Goal: Information Seeking & Learning: Learn about a topic

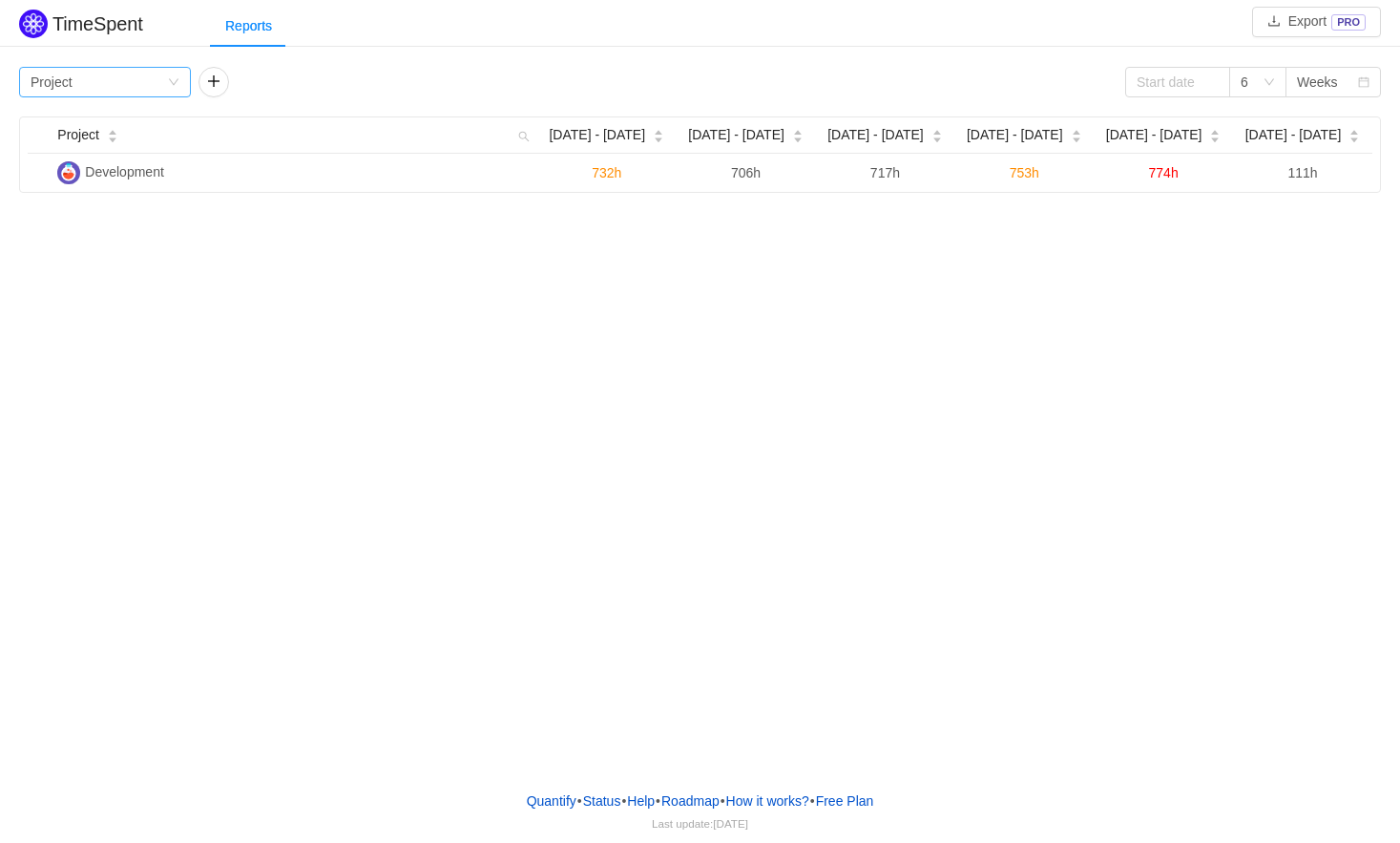
click at [133, 81] on div "Group by Project" at bounding box center [98, 82] width 136 height 29
click at [133, 79] on div "Group by Project" at bounding box center [98, 82] width 136 height 29
click at [1150, 88] on input at bounding box center [1177, 82] width 105 height 31
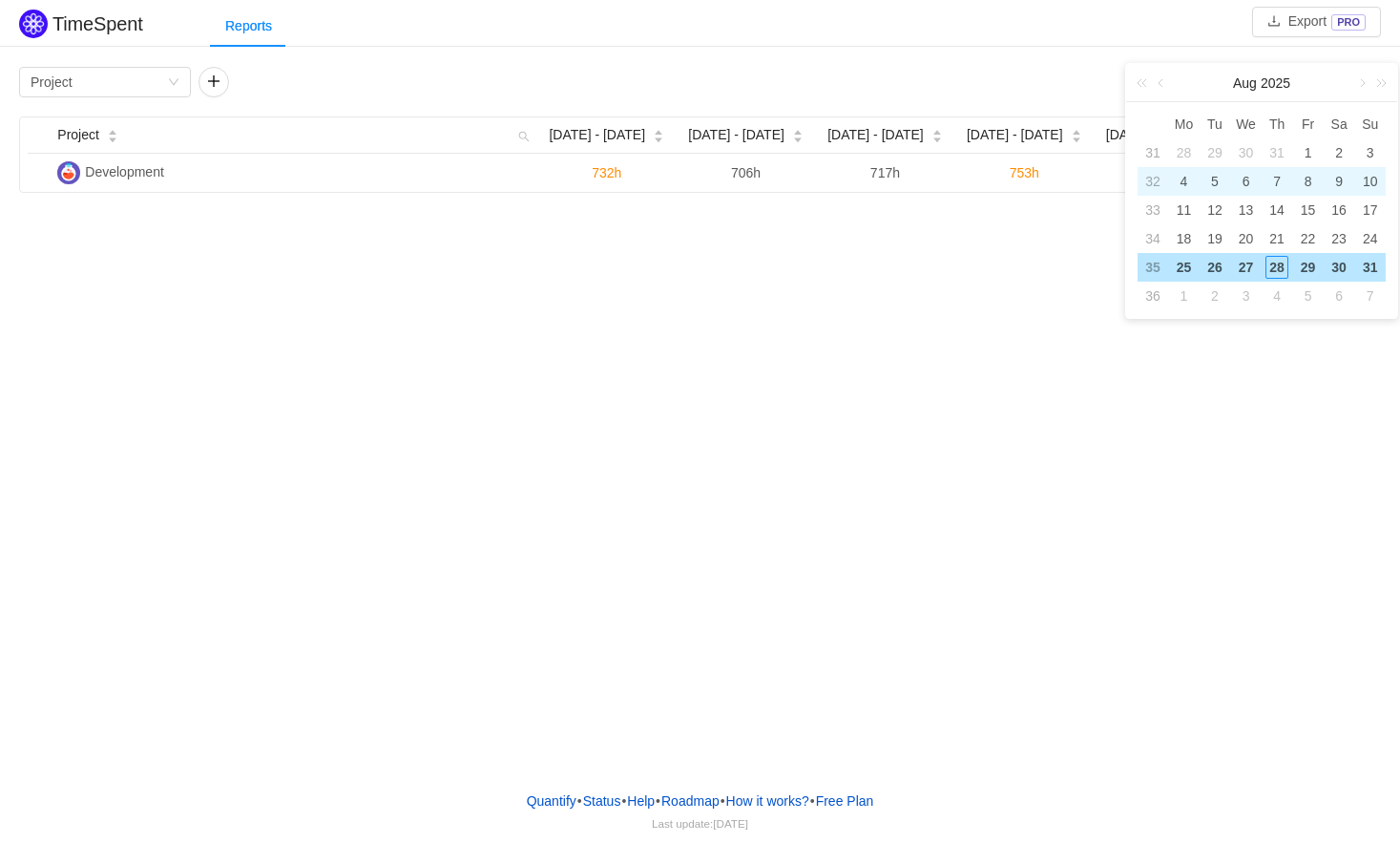
click at [1184, 184] on div "4" at bounding box center [1184, 182] width 23 height 23
type input "[DATE]"
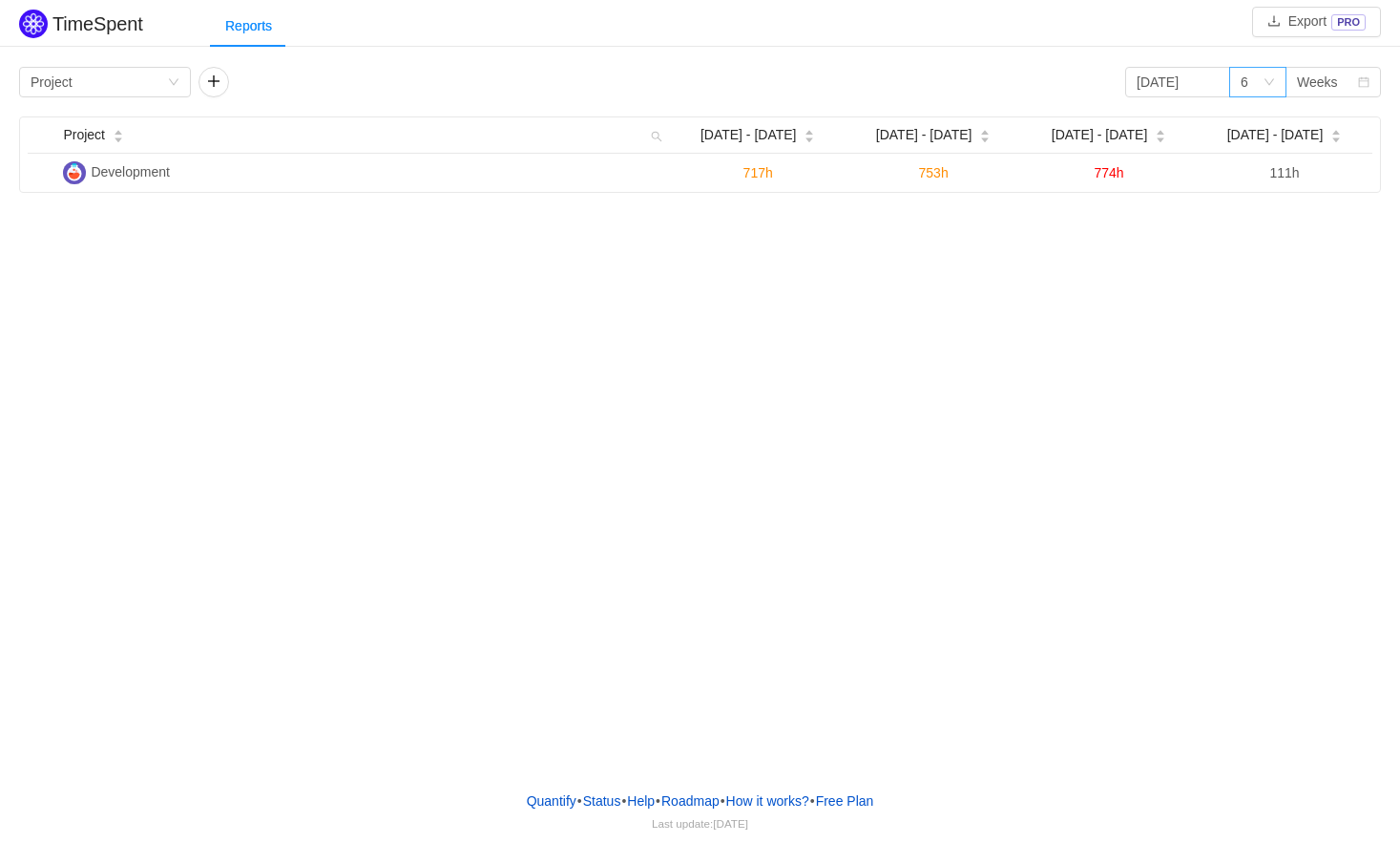
click at [1260, 80] on div "6" at bounding box center [1251, 82] width 22 height 29
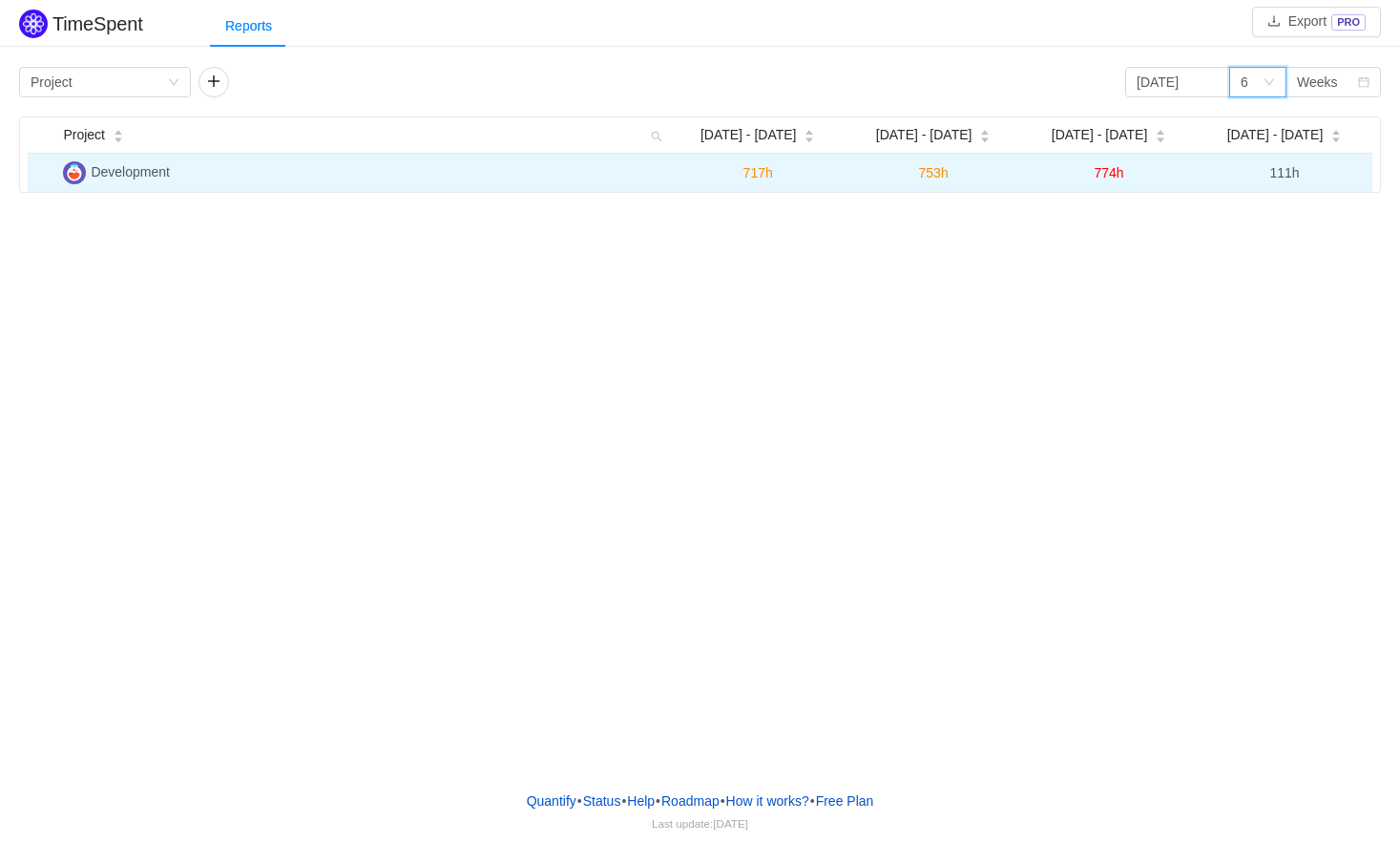
click at [142, 169] on span "Development" at bounding box center [130, 172] width 79 height 15
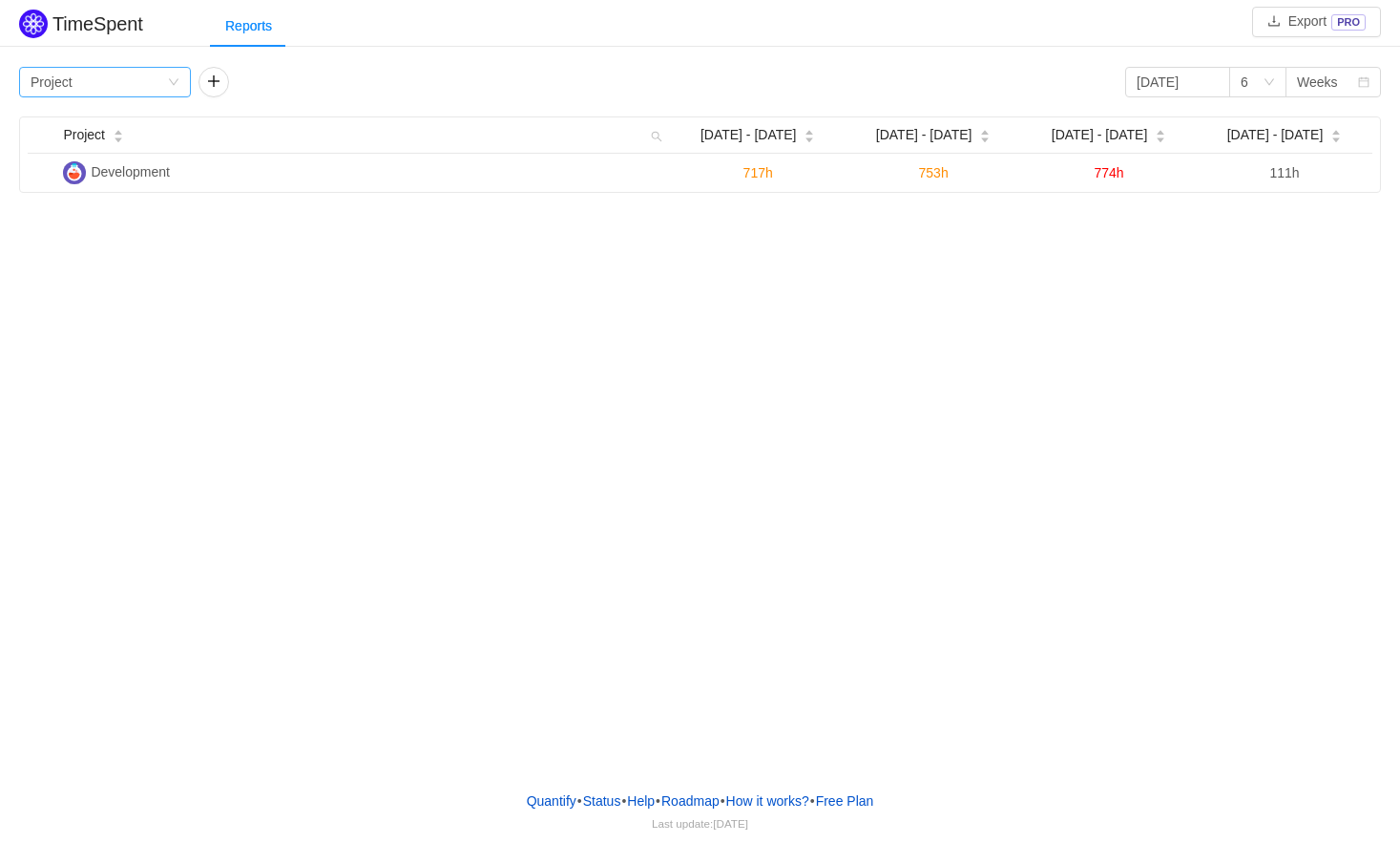
click at [180, 81] on div "Group by Project" at bounding box center [105, 82] width 172 height 31
click at [119, 154] on li "Team" at bounding box center [105, 150] width 172 height 31
click at [219, 87] on button "button" at bounding box center [214, 82] width 31 height 31
click at [355, 76] on icon "icon: down" at bounding box center [353, 82] width 12 height 12
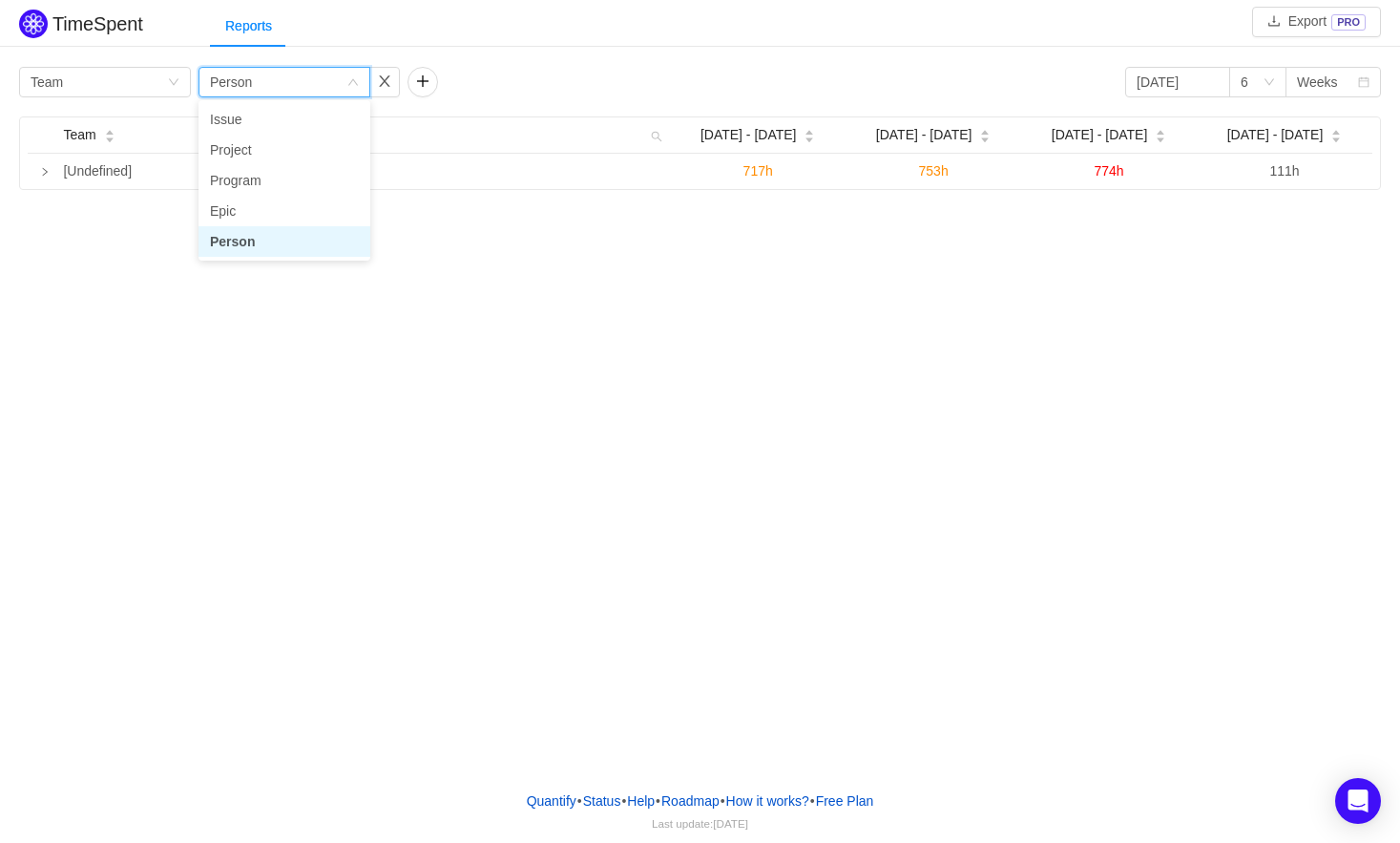
click at [248, 249] on li "Person" at bounding box center [285, 241] width 172 height 31
click at [288, 81] on div "Group by Person" at bounding box center [277, 82] width 136 height 29
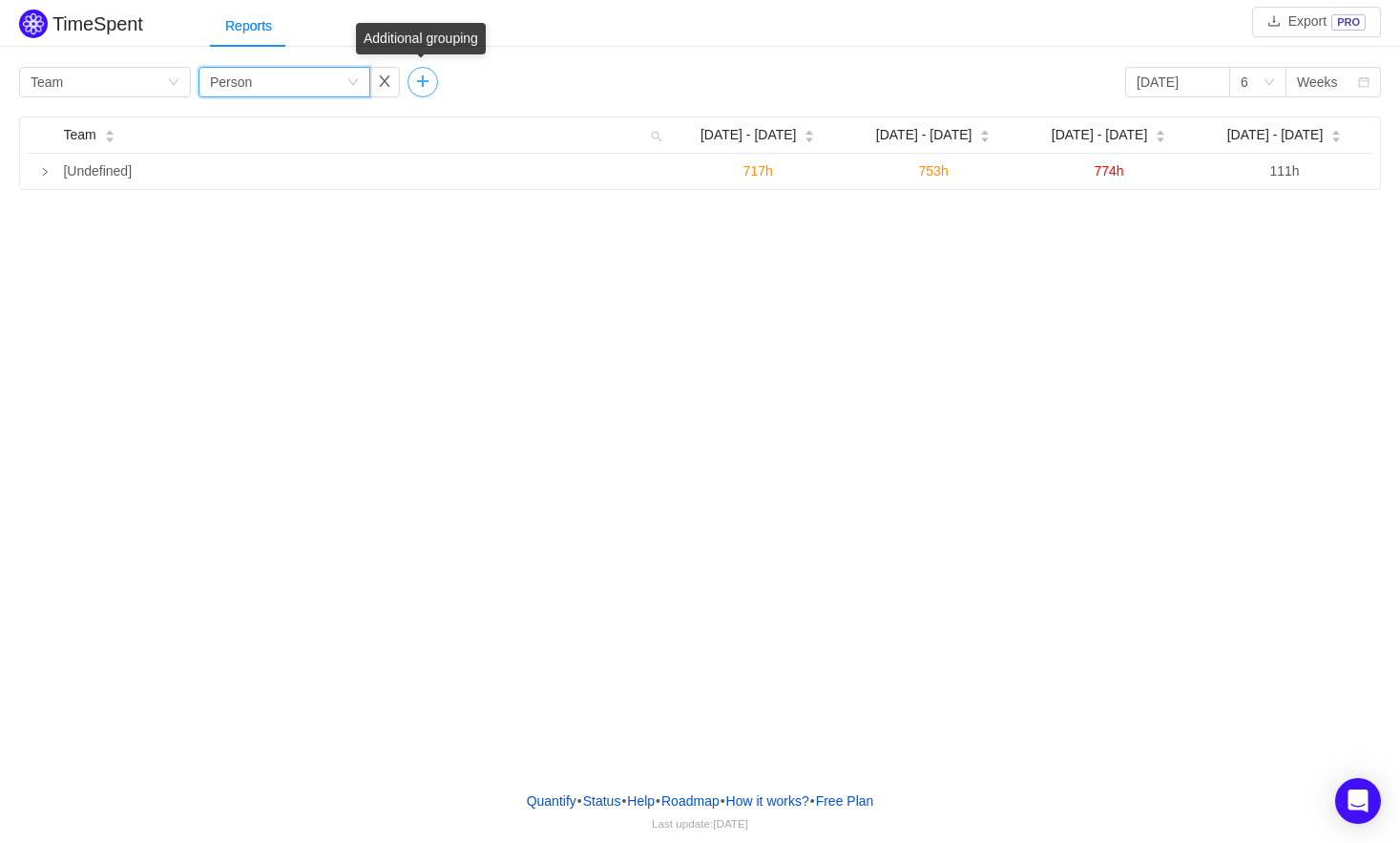
click at [417, 81] on button "button" at bounding box center [423, 82] width 31 height 31
click at [557, 71] on div "Group by" at bounding box center [493, 82] width 172 height 31
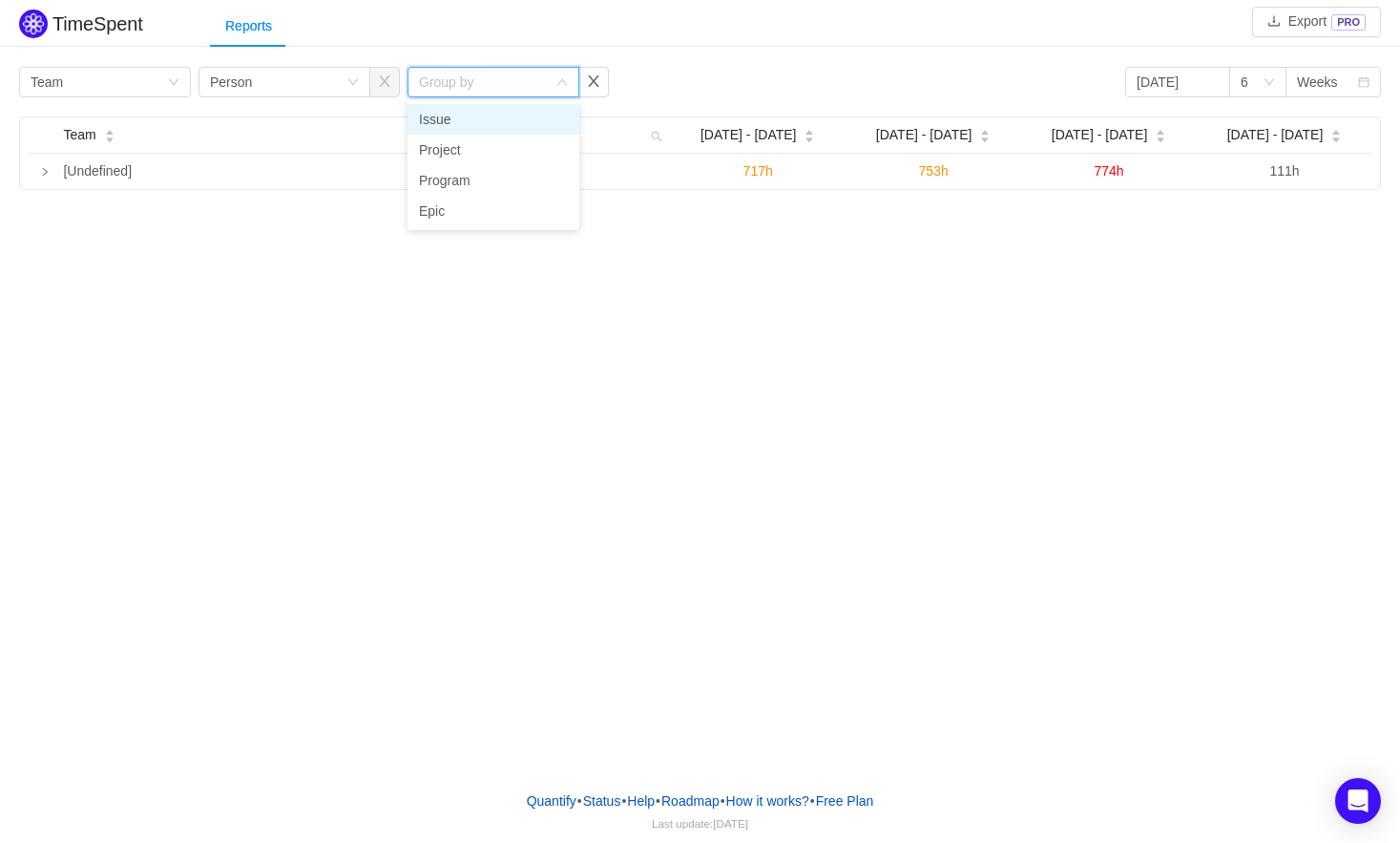
click at [510, 123] on li "Issue" at bounding box center [493, 120] width 172 height 31
click at [315, 88] on div "Group by Person" at bounding box center [277, 82] width 136 height 29
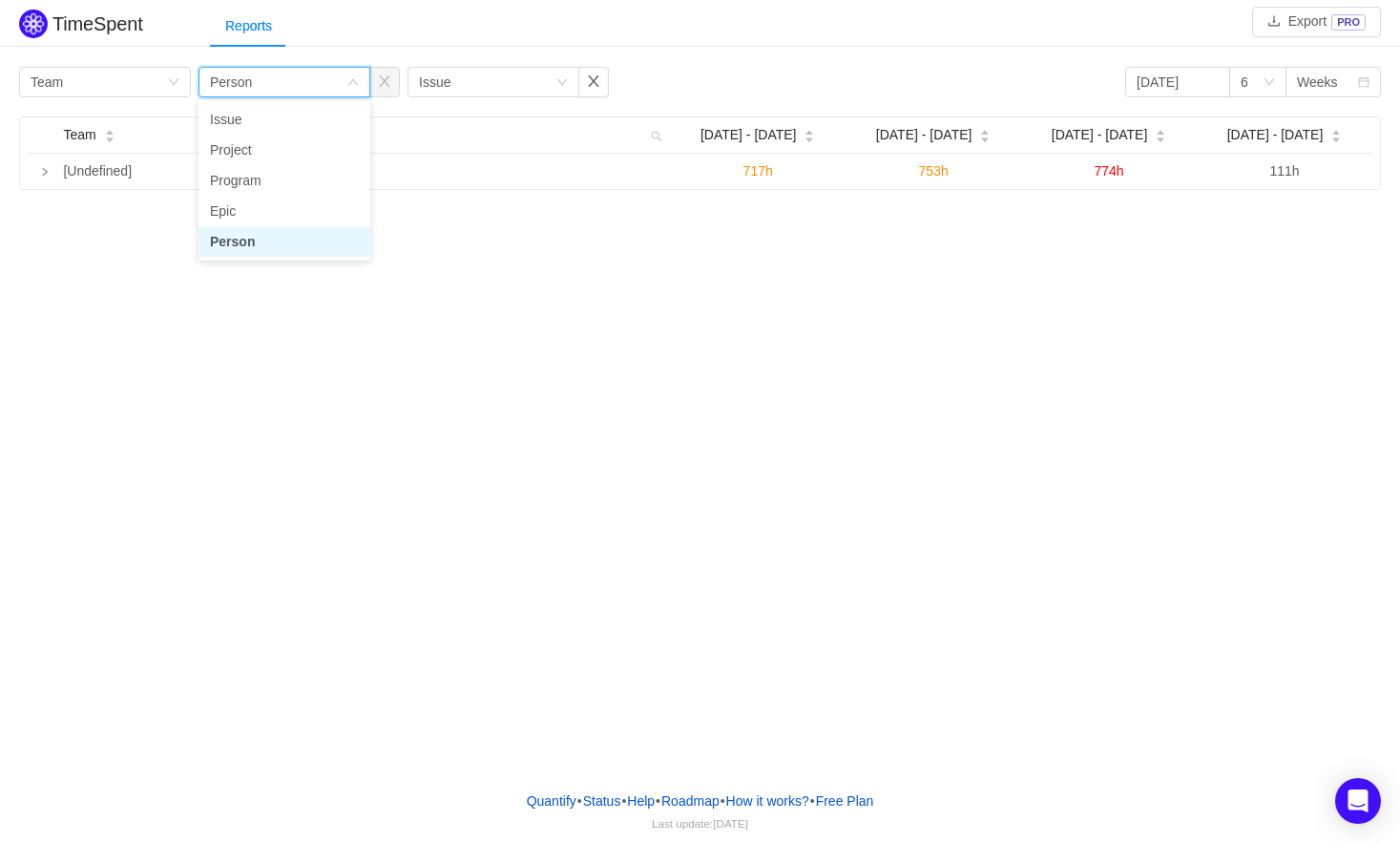
click at [309, 239] on li "Person" at bounding box center [285, 241] width 172 height 31
click at [84, 82] on div "Group by Team" at bounding box center [98, 82] width 136 height 29
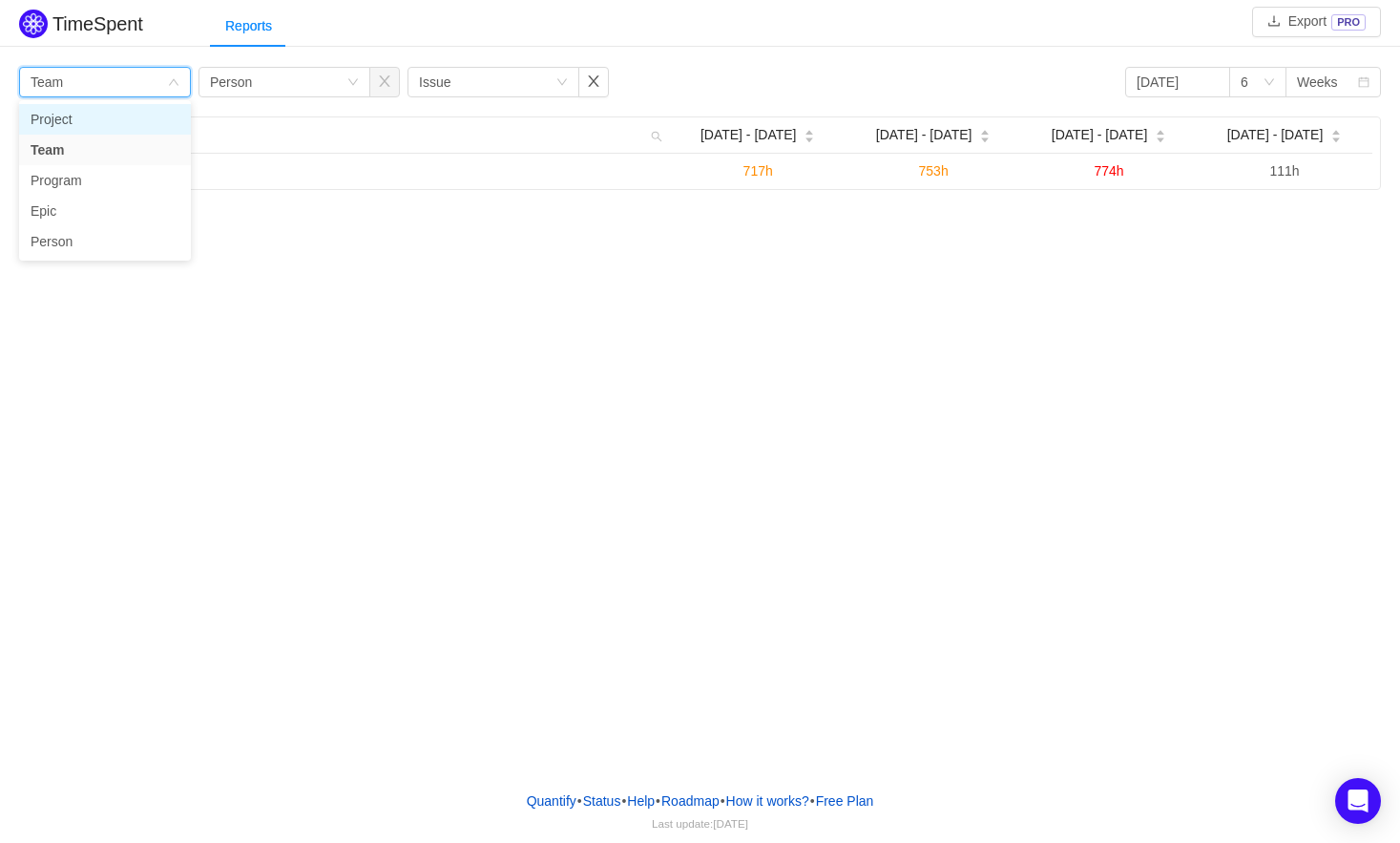
click at [74, 122] on li "Project" at bounding box center [105, 120] width 172 height 31
click at [1214, 82] on icon "icon: close-circle" at bounding box center [1212, 82] width 14 height 14
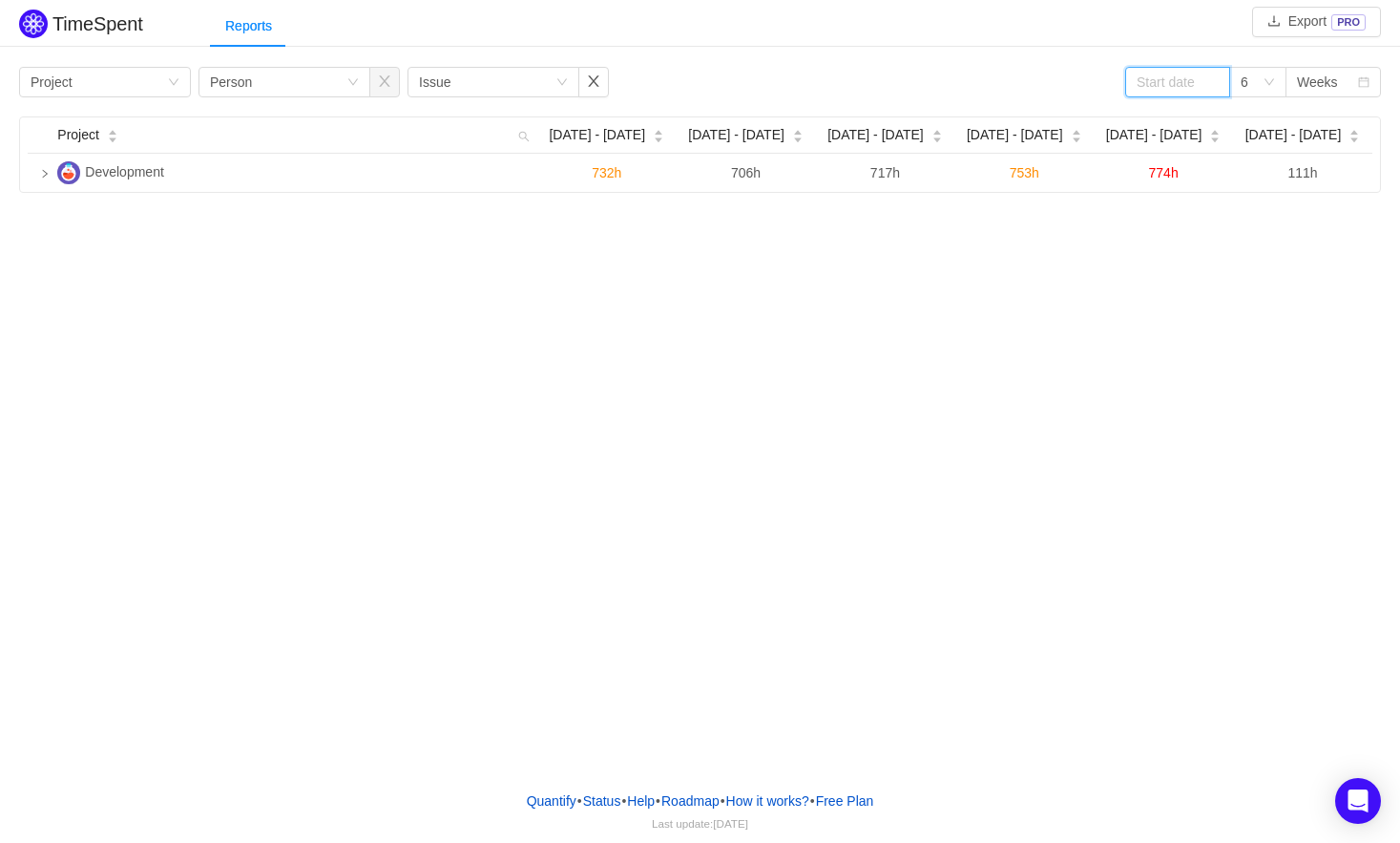
click at [1174, 85] on input at bounding box center [1177, 82] width 105 height 31
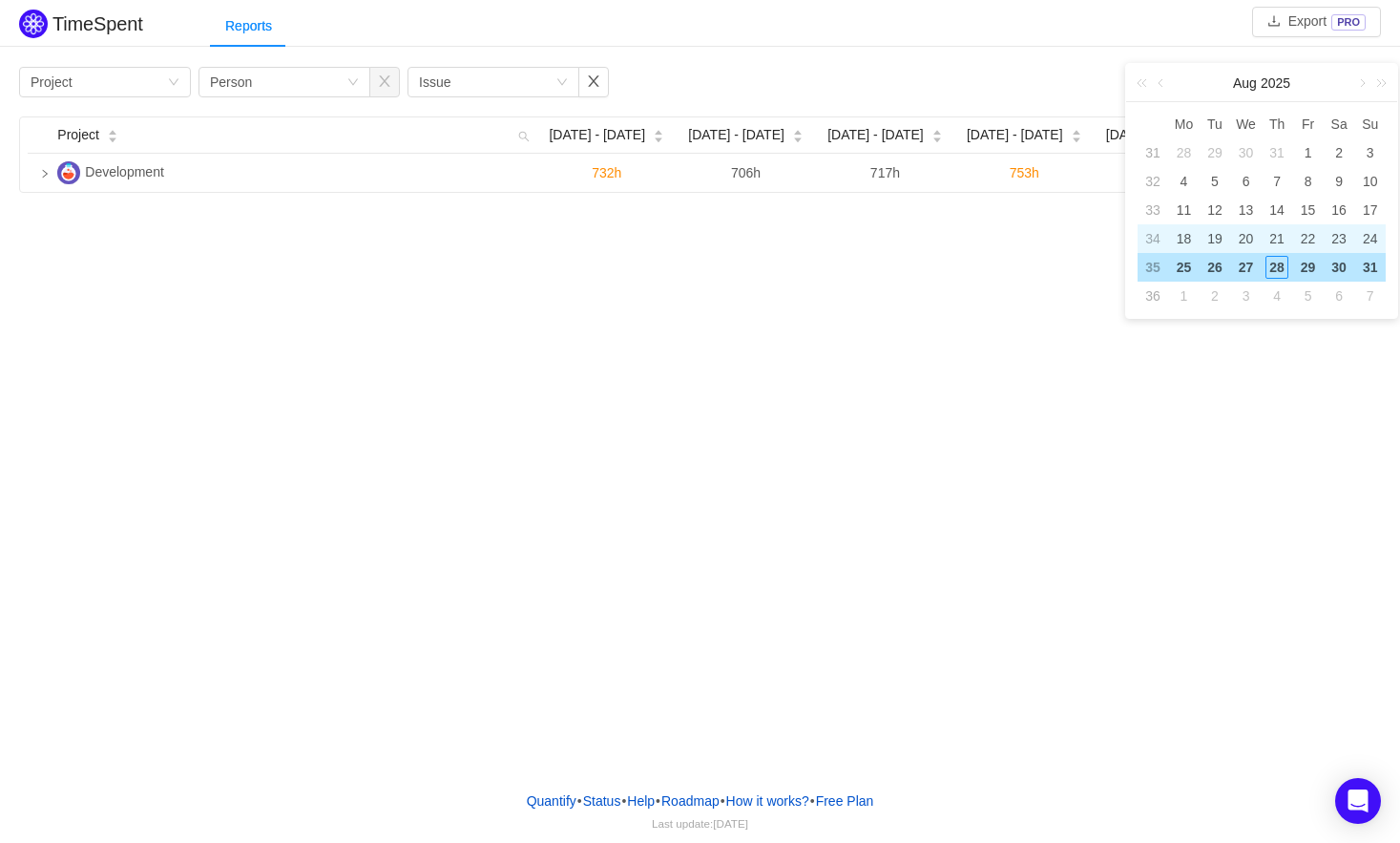
click at [1181, 243] on div "18" at bounding box center [1184, 239] width 23 height 23
type input "[DATE]"
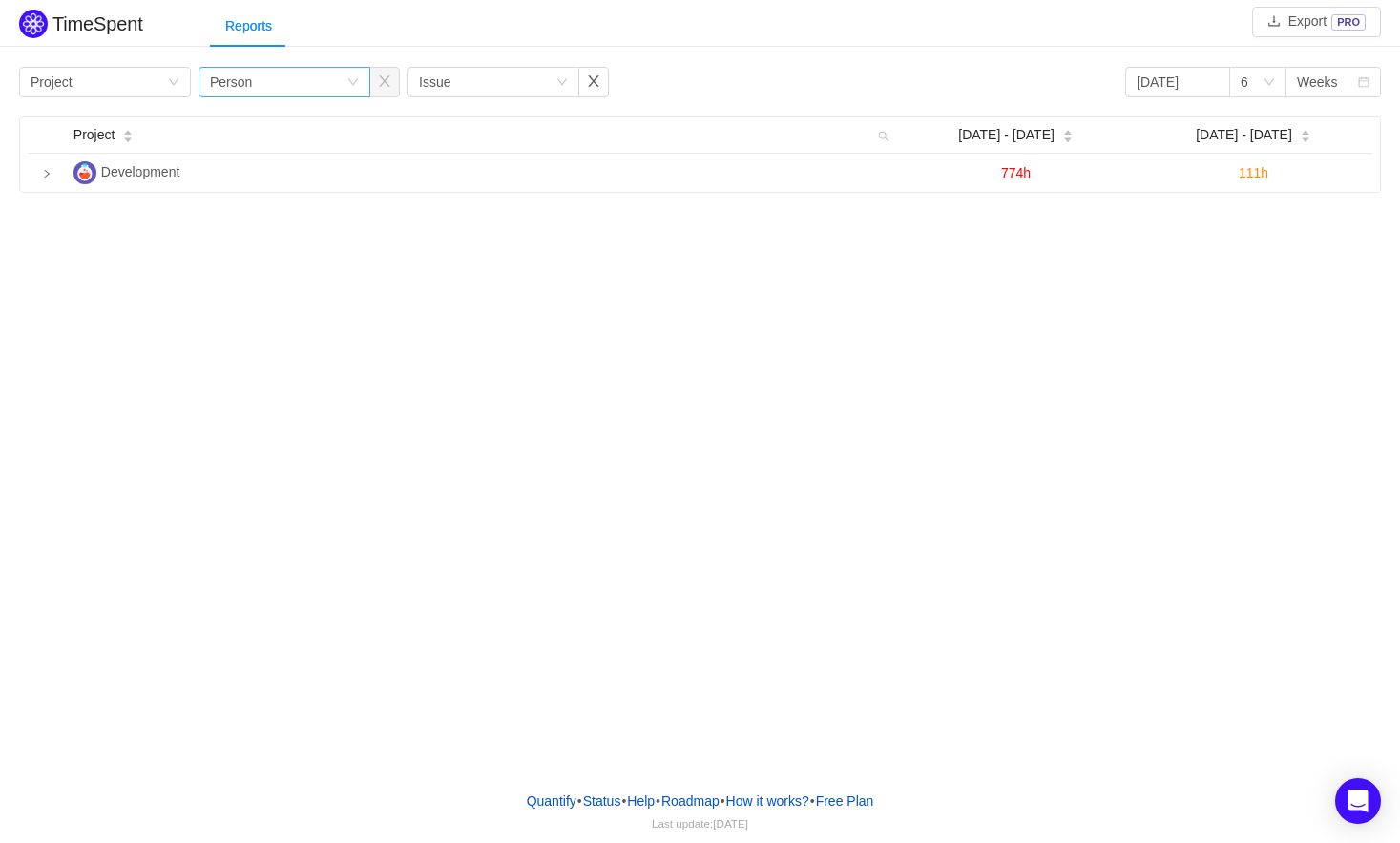
click at [273, 81] on div "Group by Person" at bounding box center [277, 82] width 136 height 29
click at [487, 68] on div "Group by Issue" at bounding box center [487, 82] width 136 height 29
click at [487, 70] on div "Group by Issue" at bounding box center [487, 82] width 136 height 29
click at [117, 71] on div "Group by Project" at bounding box center [98, 82] width 136 height 29
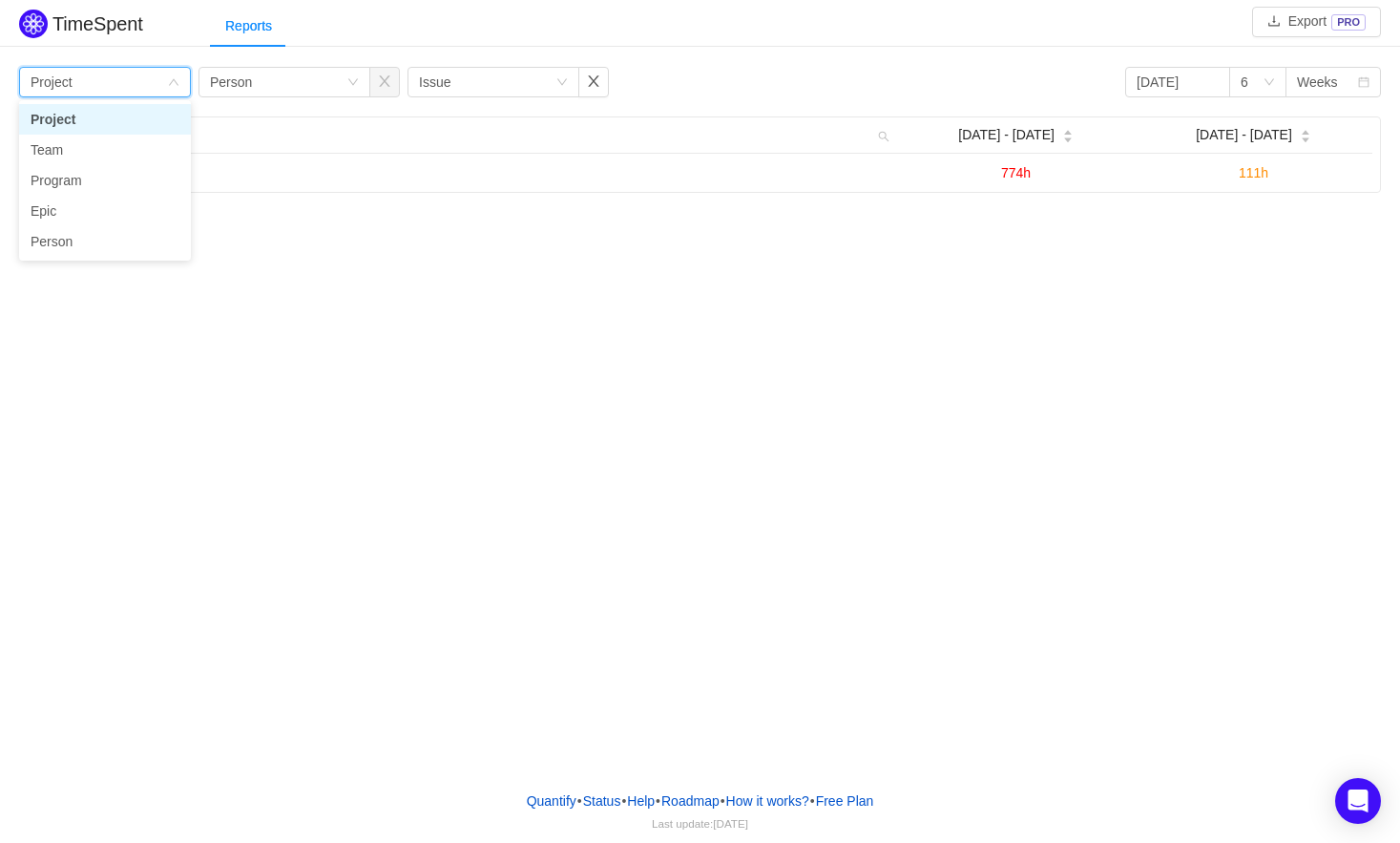
click at [131, 73] on div "Group by Project" at bounding box center [98, 82] width 136 height 29
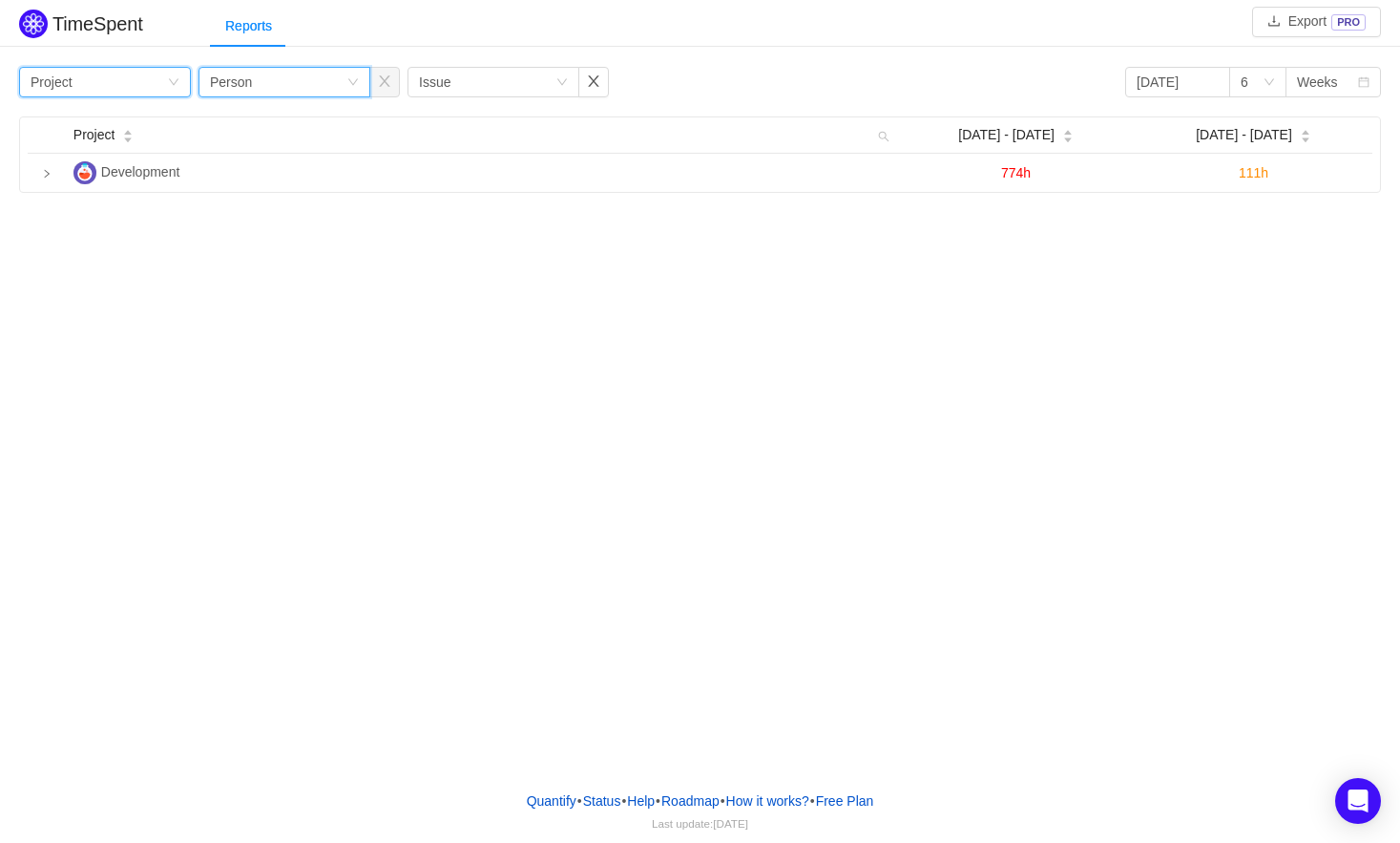
click at [313, 66] on div "Group by Project Group by Person Group by Issue [DATE] 6 Weeks Project Aug [DAT…" at bounding box center [700, 126] width 1400 height 130
click at [176, 83] on icon "icon: down" at bounding box center [174, 82] width 10 height 7
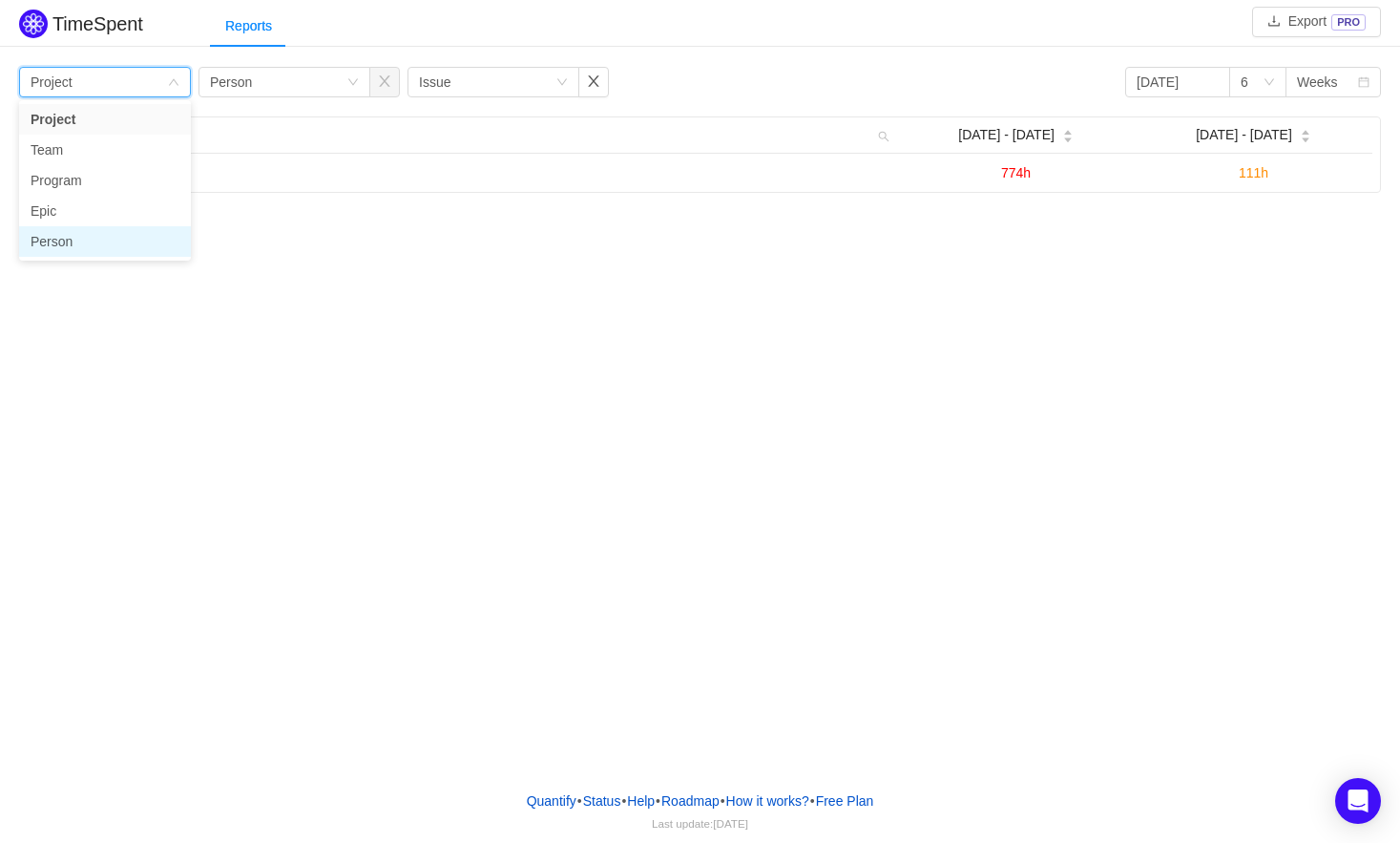
click at [77, 247] on li "Person" at bounding box center [105, 241] width 172 height 31
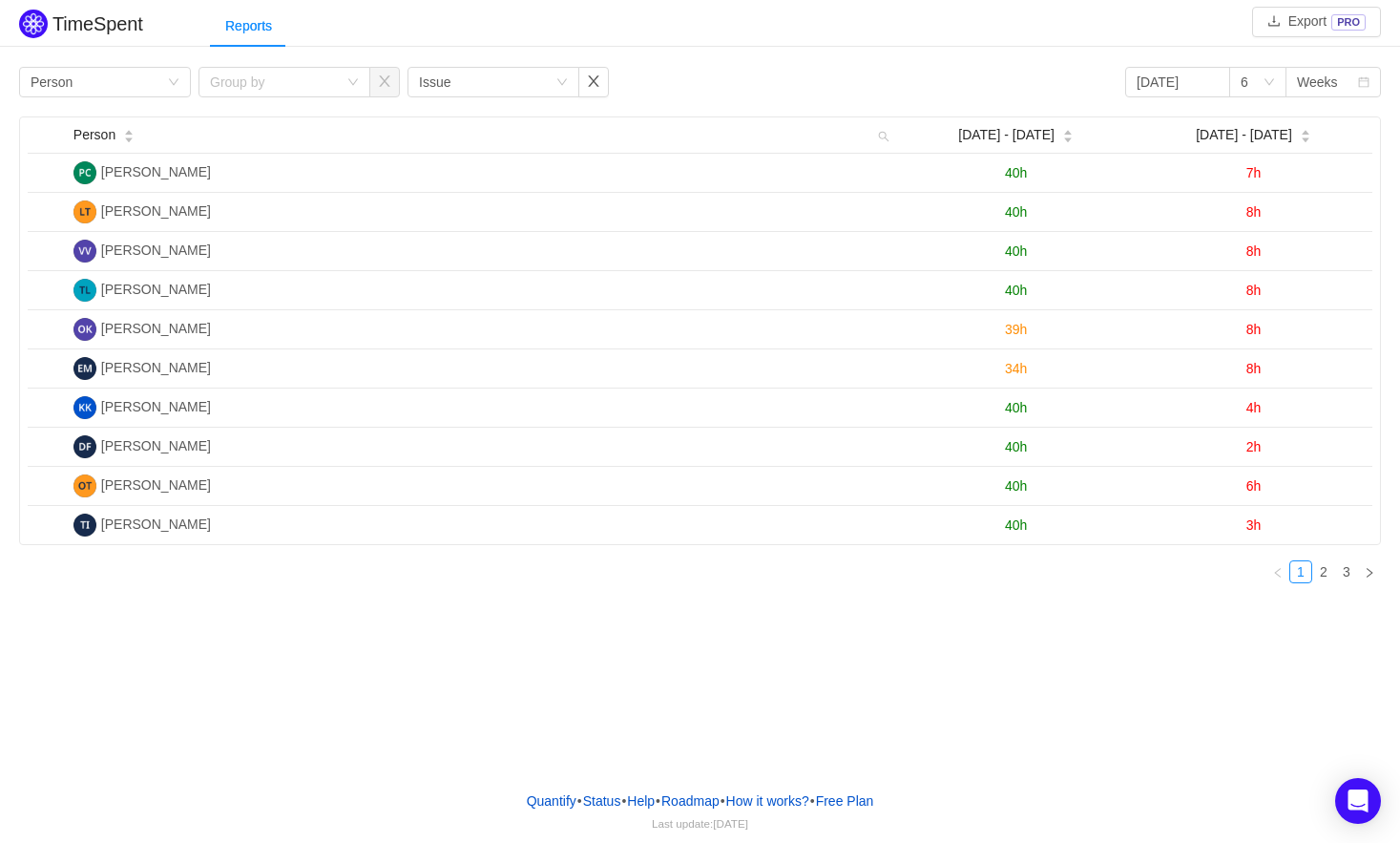
click at [983, 642] on div "TimeSpent Export PRO Reports Group by Person Group by Group by Issue [DATE] 6 W…" at bounding box center [700, 387] width 1400 height 774
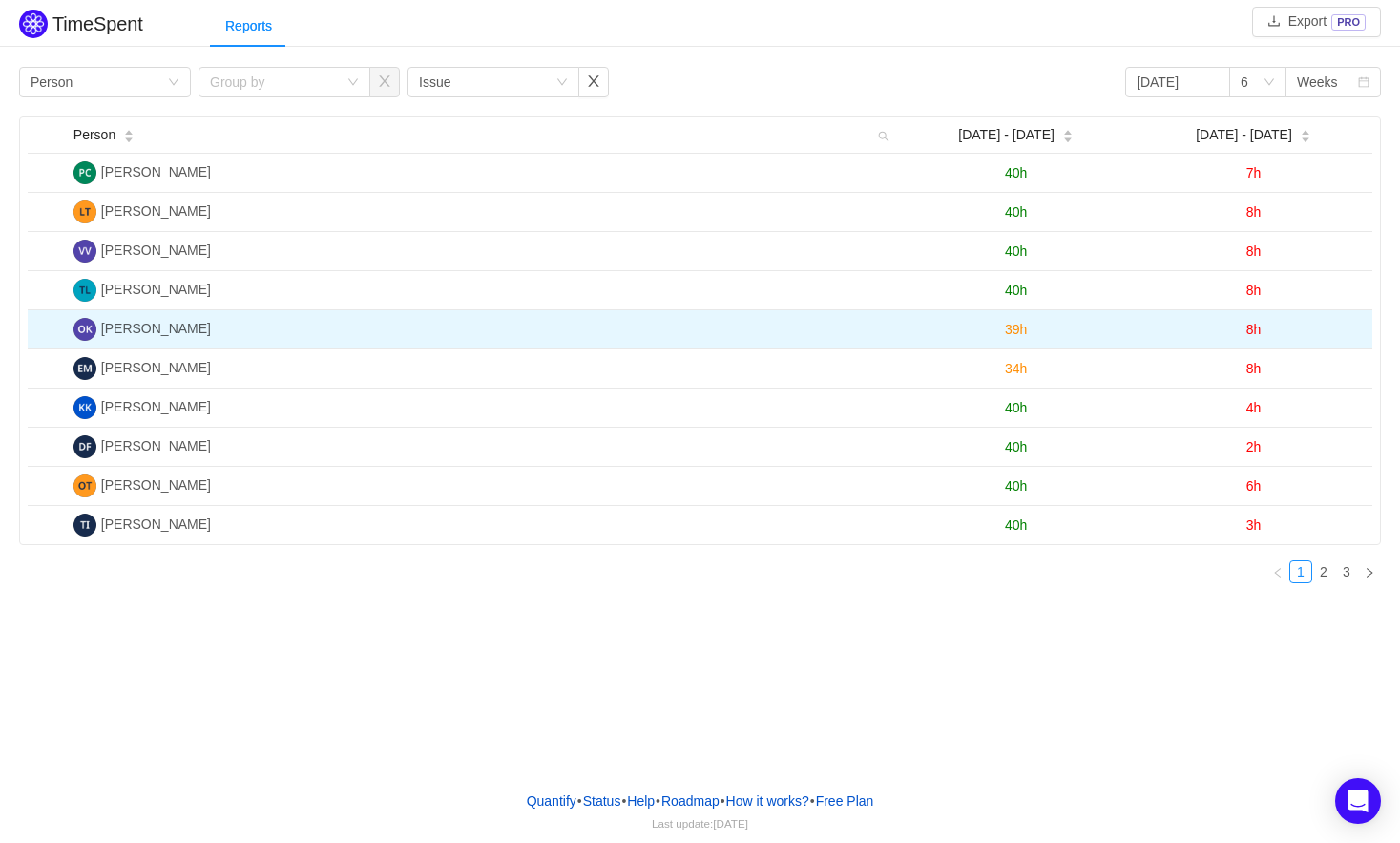
click at [1013, 331] on span "39h" at bounding box center [1016, 329] width 22 height 15
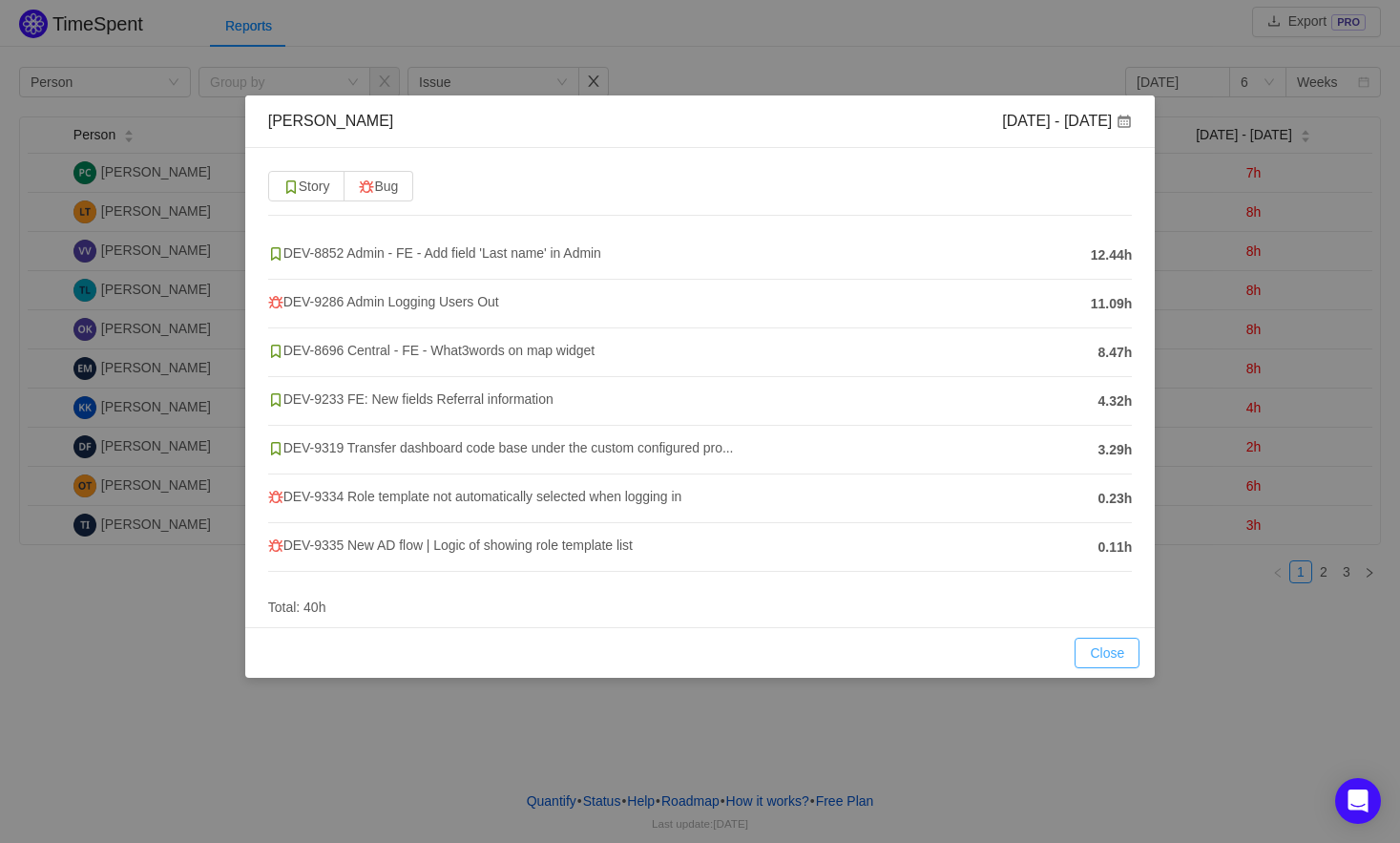
click at [1110, 660] on button "Close" at bounding box center [1106, 653] width 65 height 31
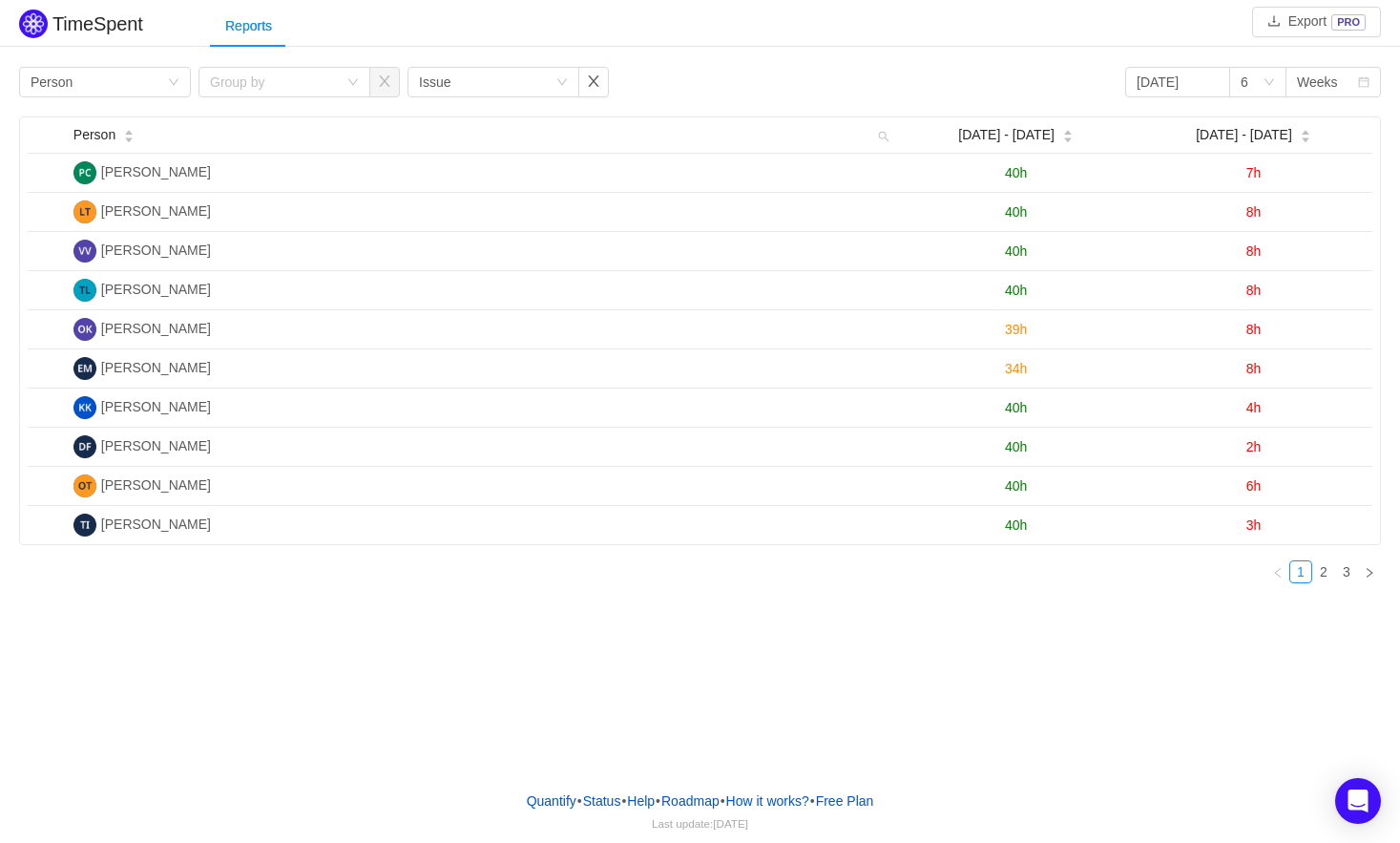
click at [994, 661] on div "TimeSpent Export PRO Reports Group by Person Group by Group by Issue [DATE] 6 W…" at bounding box center [700, 387] width 1400 height 774
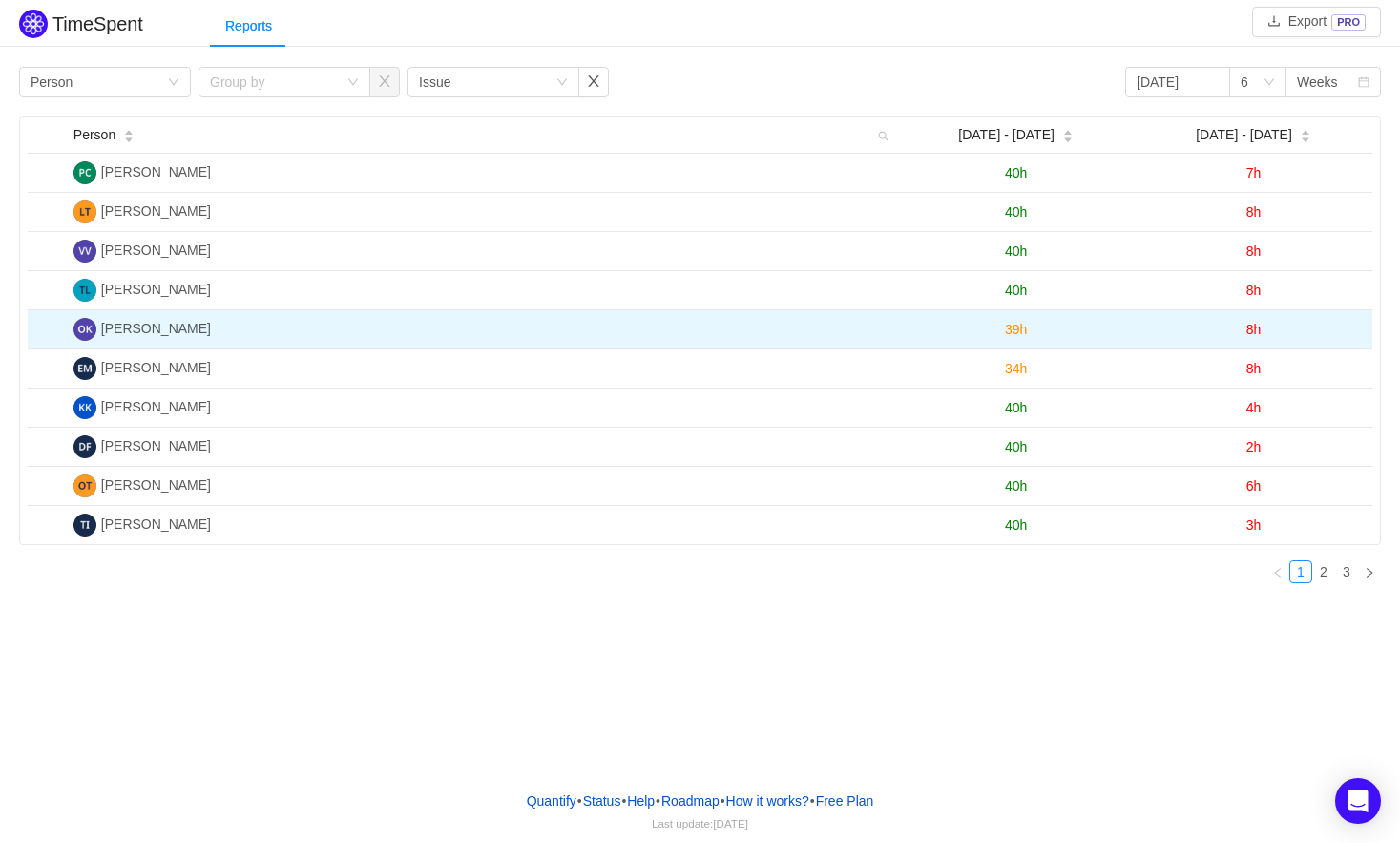
click at [1256, 329] on span "8h" at bounding box center [1254, 329] width 15 height 15
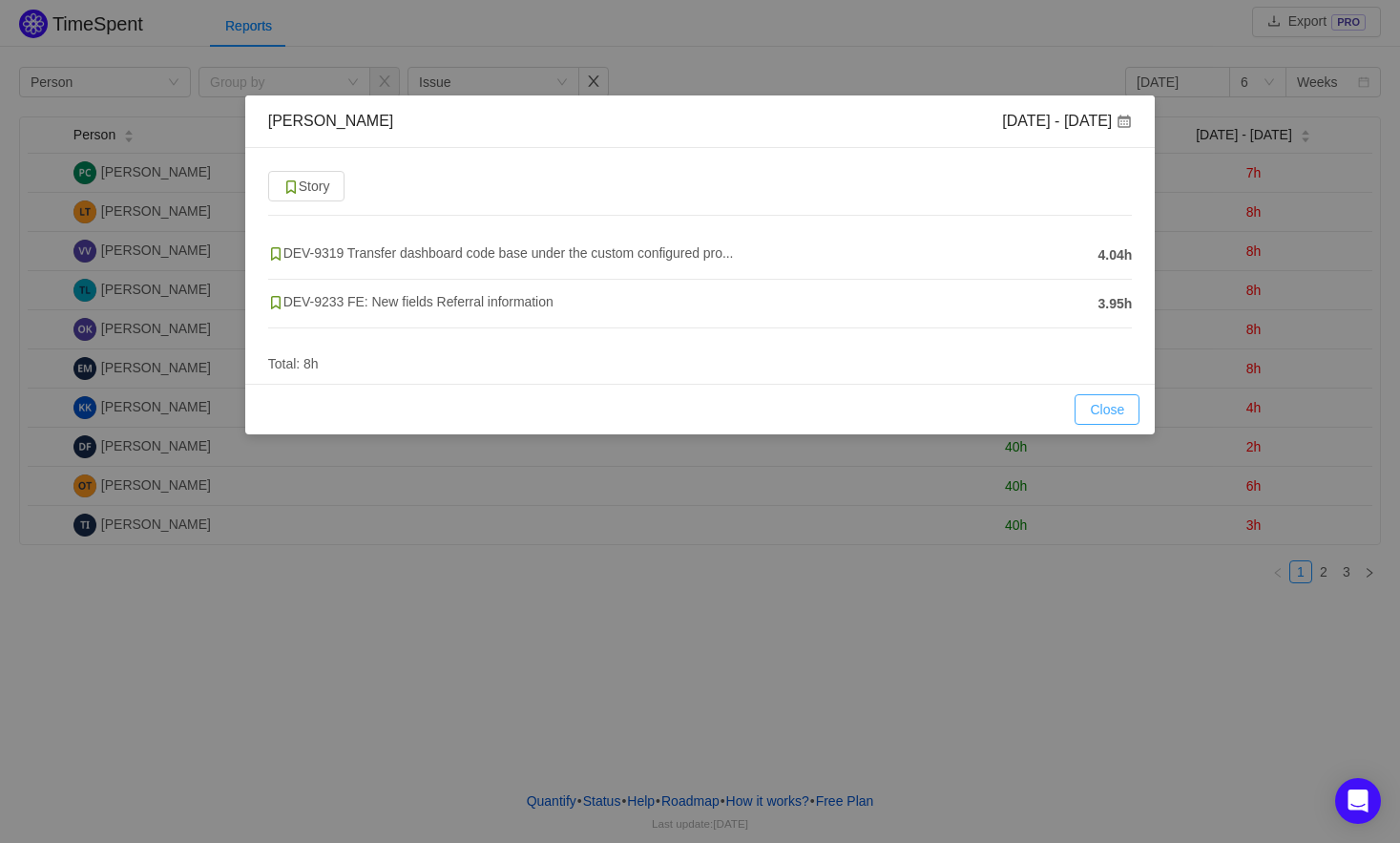
click at [1124, 410] on button "Close" at bounding box center [1106, 409] width 65 height 31
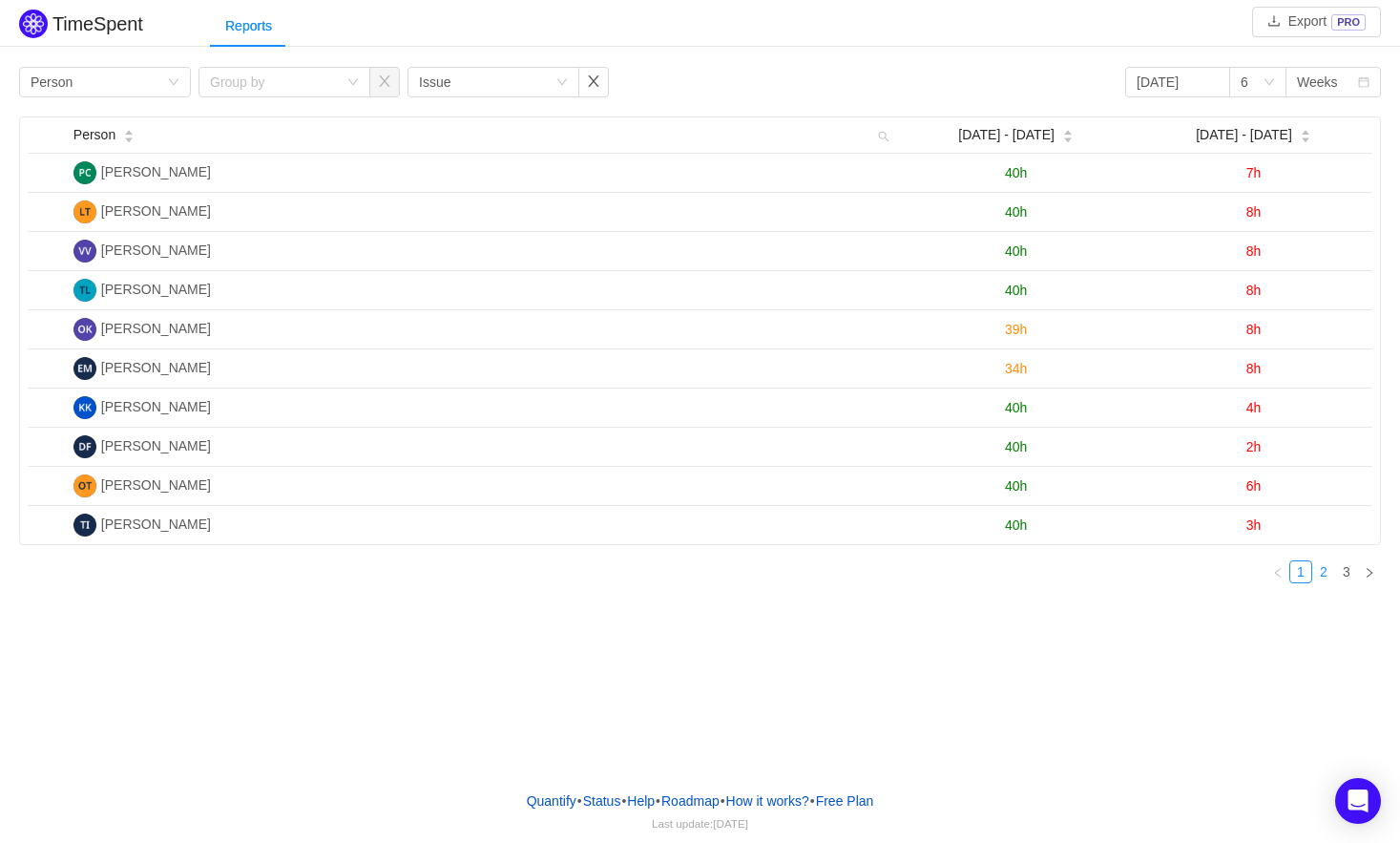
click at [1319, 577] on link "2" at bounding box center [1324, 572] width 21 height 21
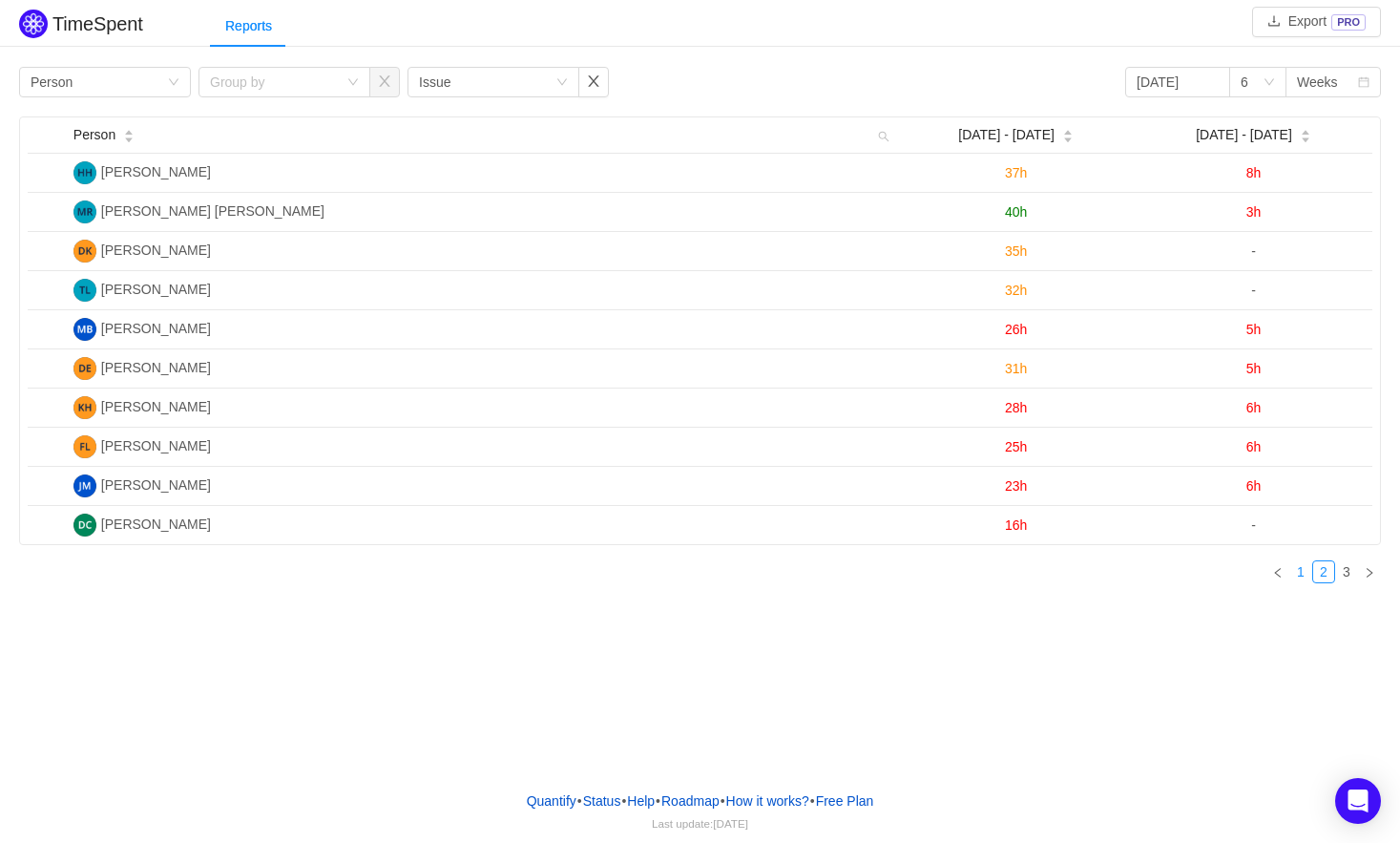
click at [1302, 570] on link "1" at bounding box center [1301, 572] width 21 height 21
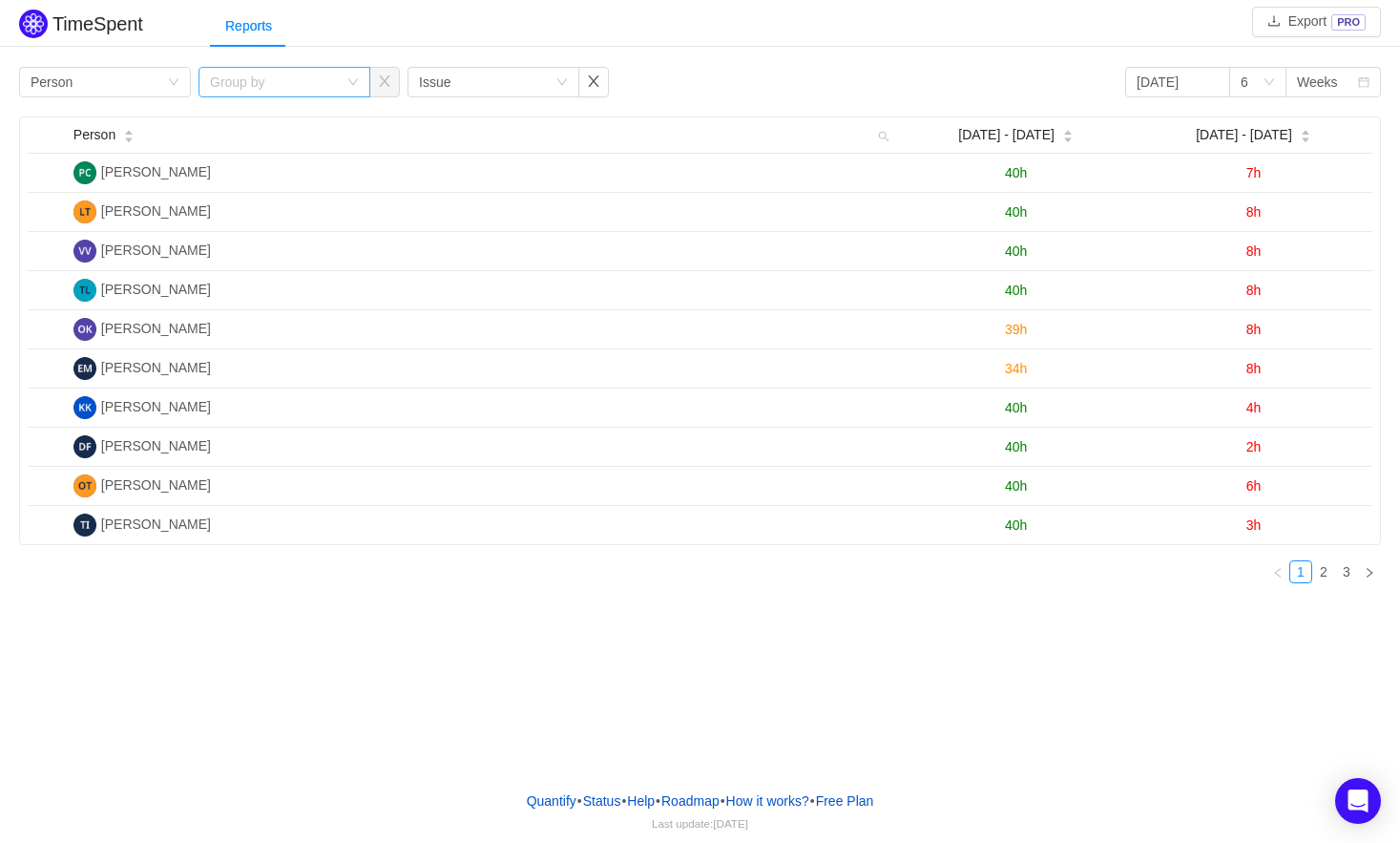
click at [353, 82] on icon "icon: down" at bounding box center [353, 82] width 12 height 12
click at [590, 78] on button "button" at bounding box center [594, 82] width 31 height 31
click at [389, 83] on button "button" at bounding box center [384, 82] width 31 height 31
click at [215, 81] on button "button" at bounding box center [214, 82] width 31 height 31
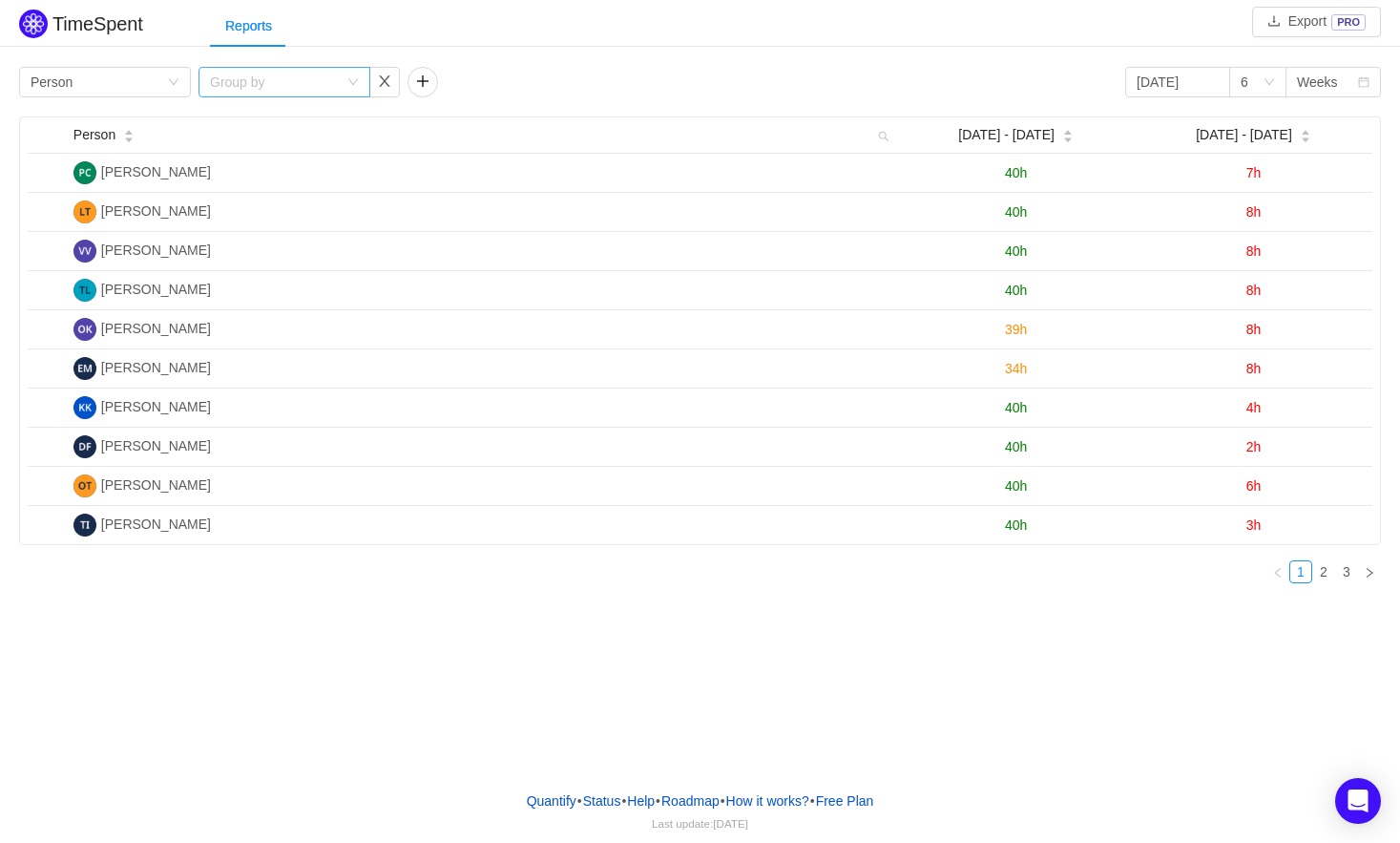
click at [350, 83] on icon "icon: down" at bounding box center [353, 82] width 12 height 12
click at [267, 124] on li "Issue" at bounding box center [285, 120] width 172 height 31
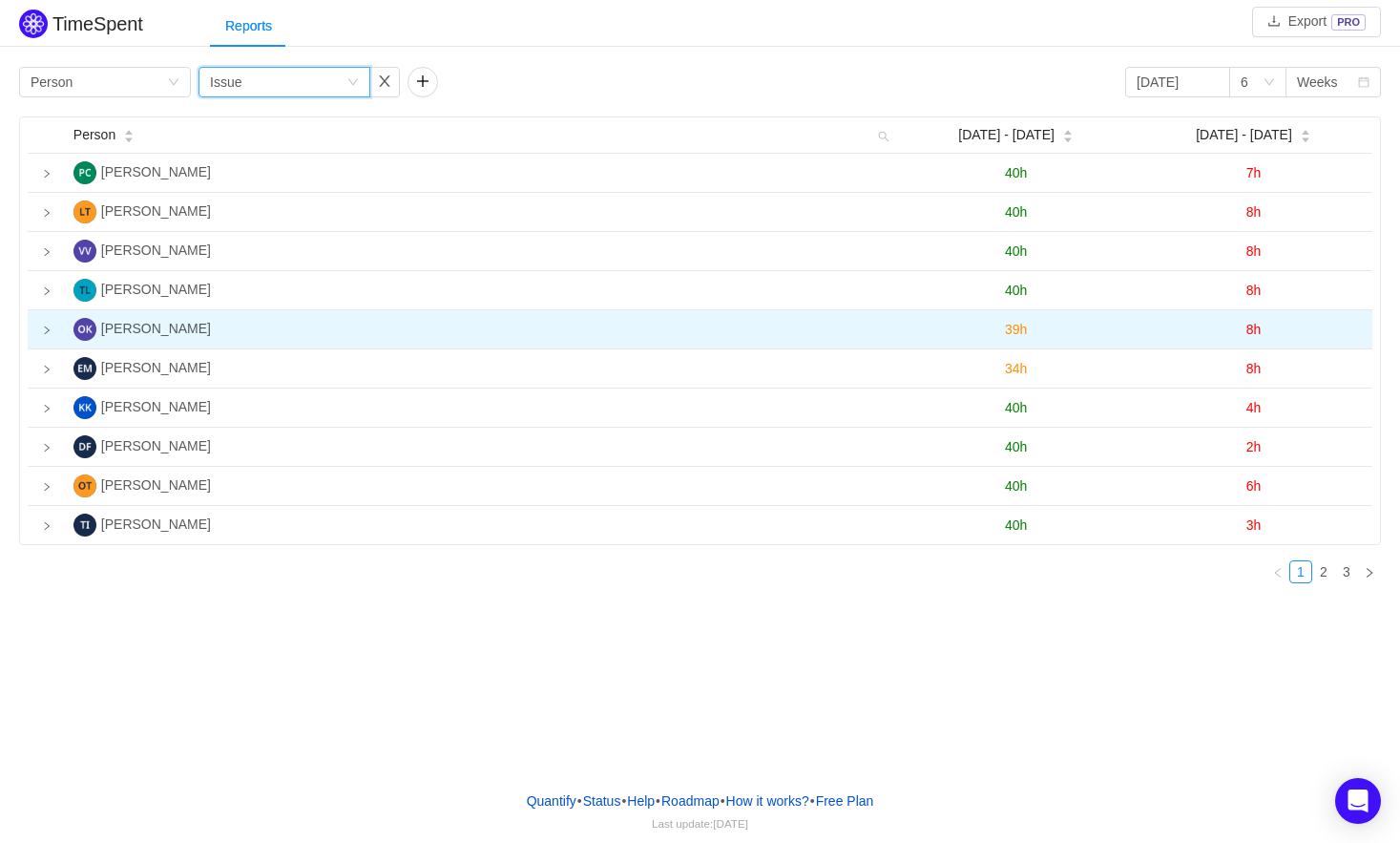
click at [44, 327] on icon "icon: right" at bounding box center [46, 330] width 5 height 8
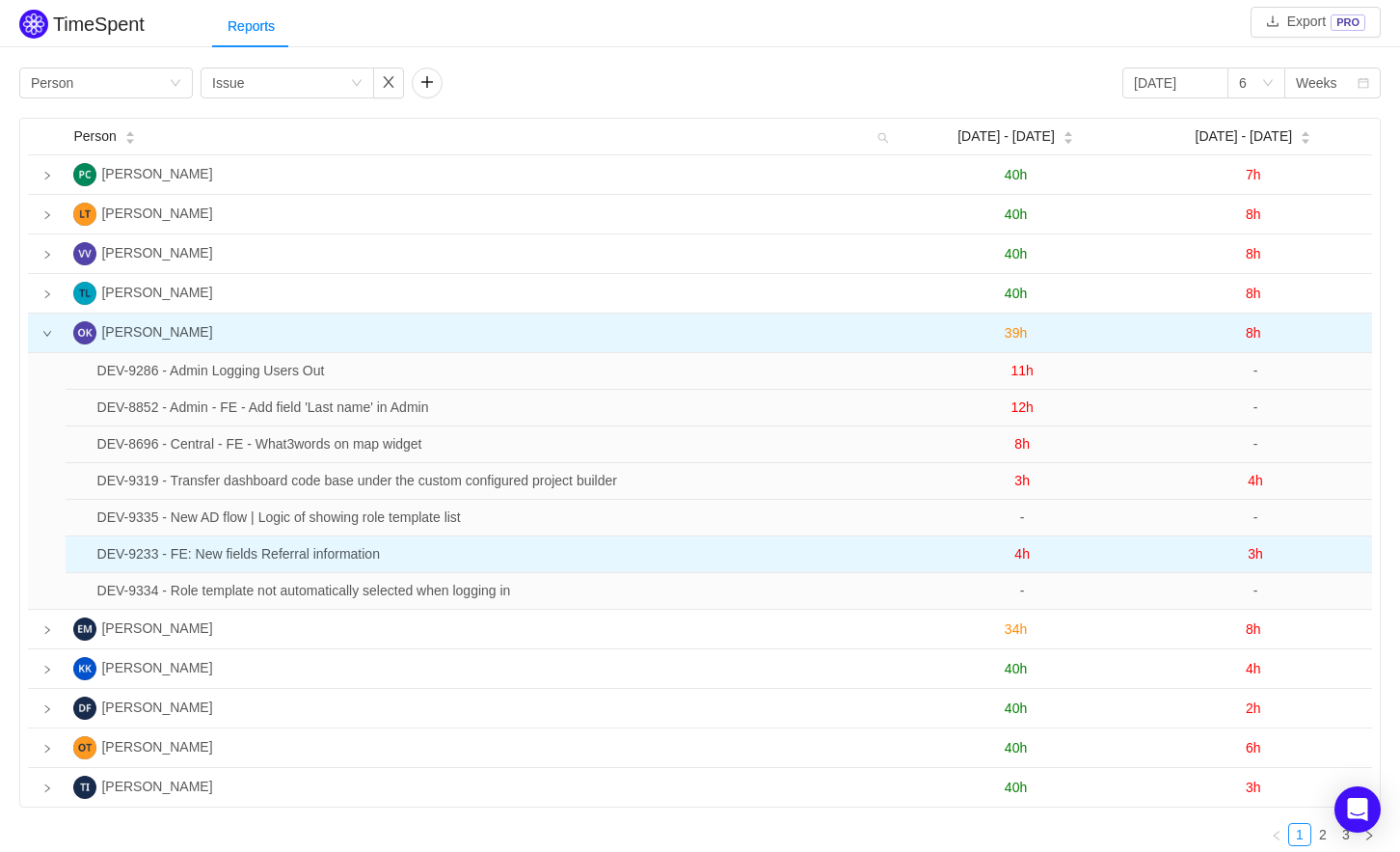
click at [1260, 554] on span "3h" at bounding box center [1256, 553] width 16 height 16
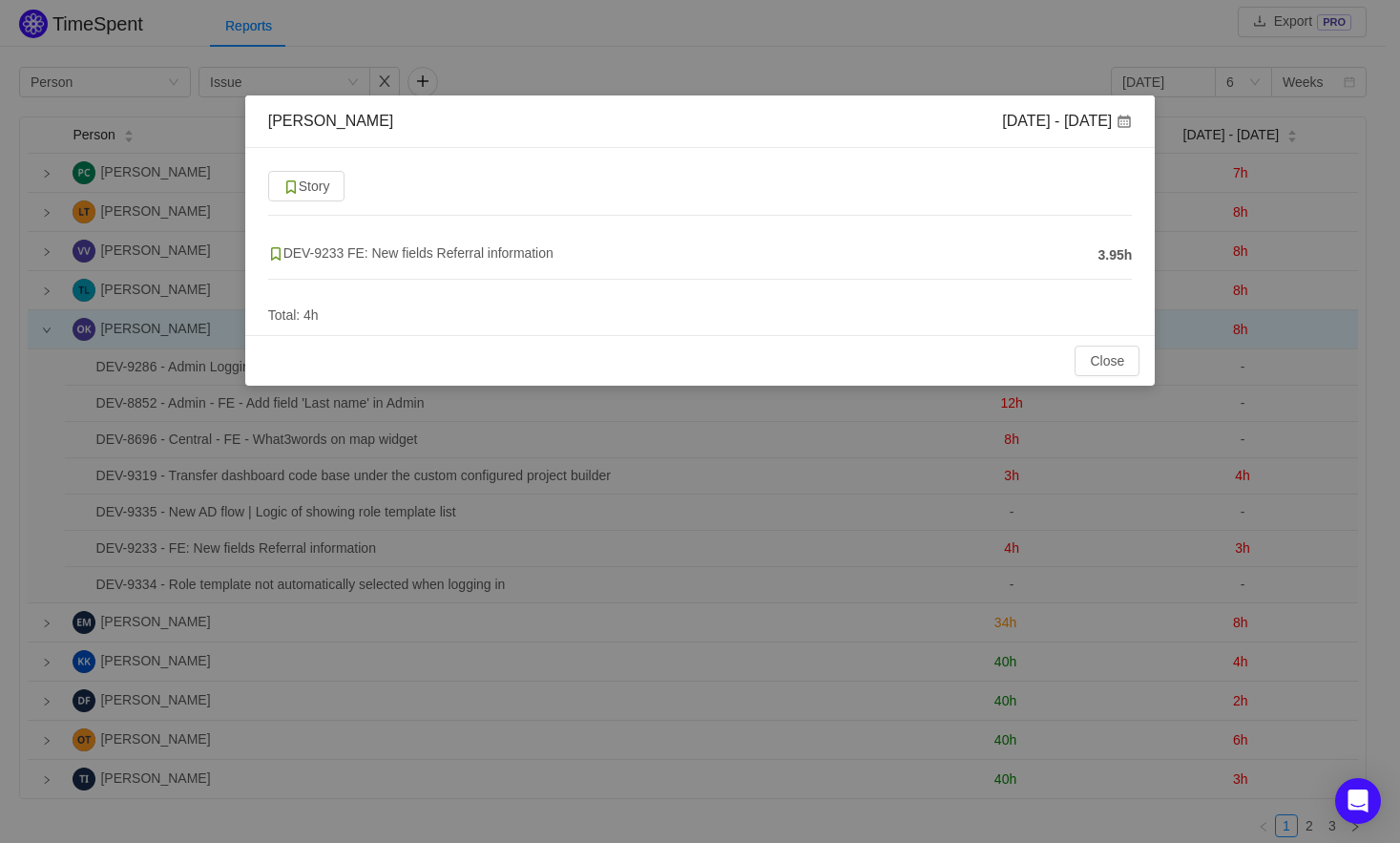
click at [828, 255] on h4 "DEV-9233 FE: New fields Referral information" at bounding box center [679, 253] width 821 height 21
click at [1105, 363] on button "Close" at bounding box center [1106, 361] width 65 height 31
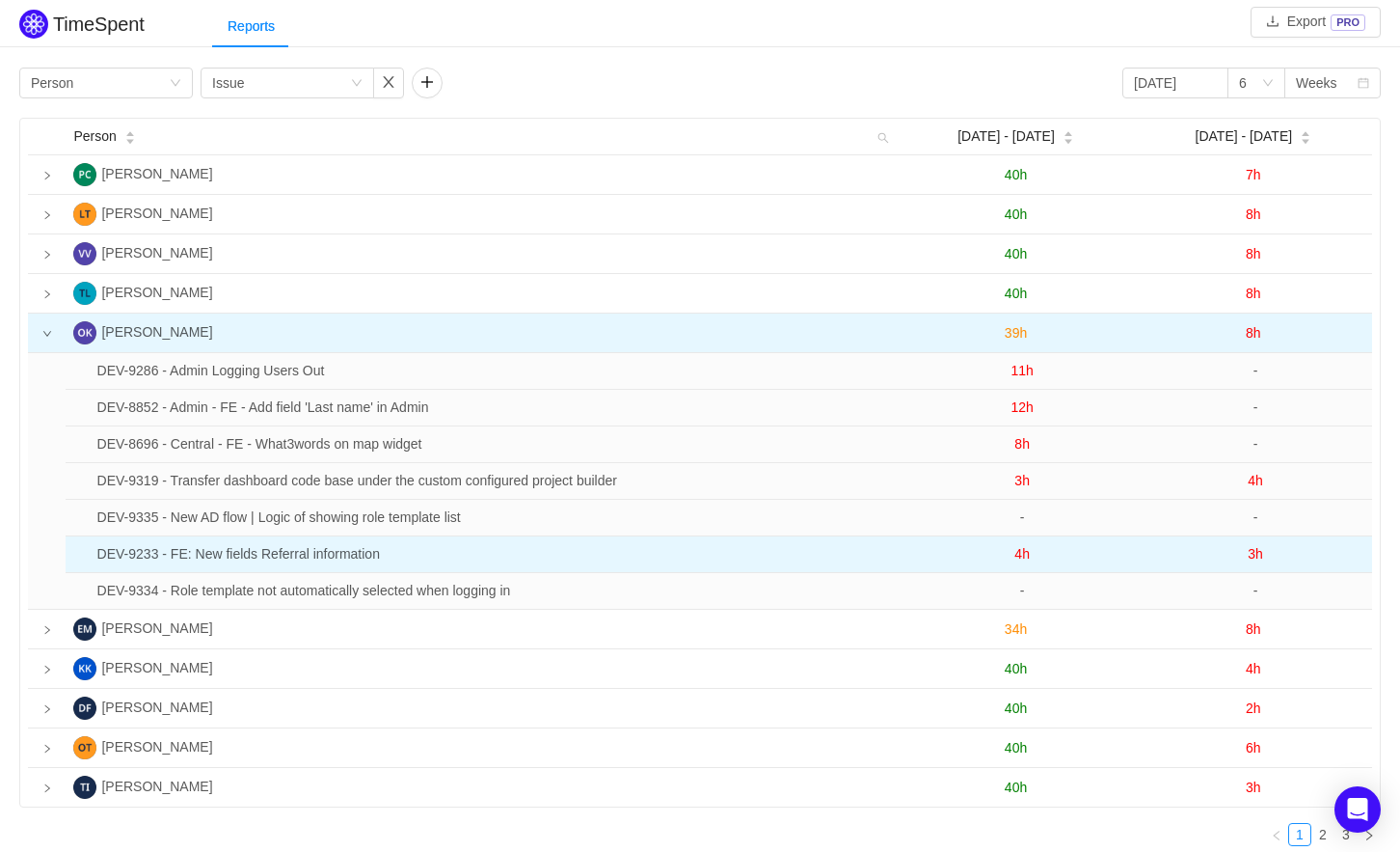
click at [1258, 548] on span "3h" at bounding box center [1256, 553] width 16 height 16
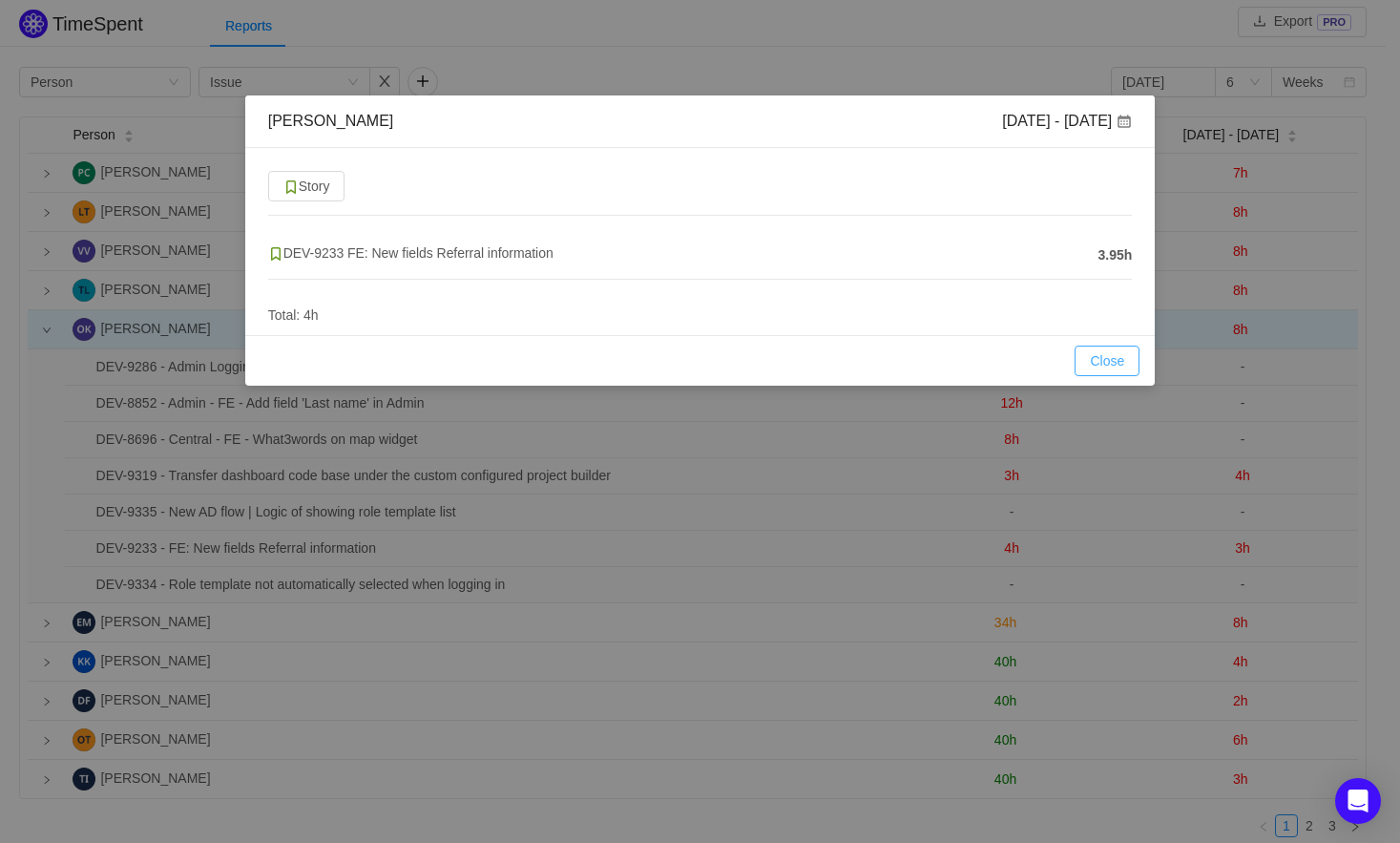
click at [1108, 358] on button "Close" at bounding box center [1106, 361] width 65 height 31
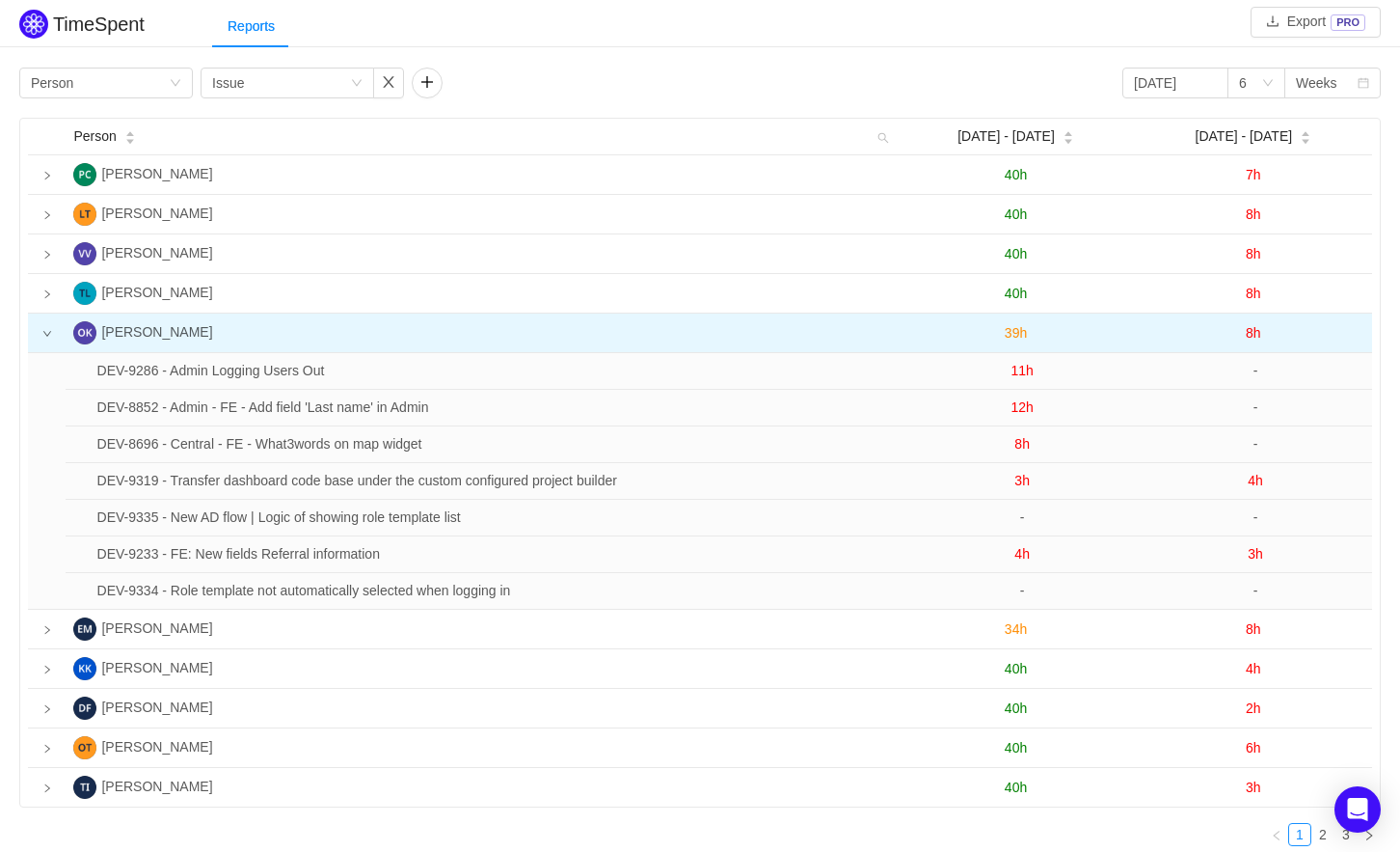
click at [1256, 327] on span "8h" at bounding box center [1254, 333] width 16 height 16
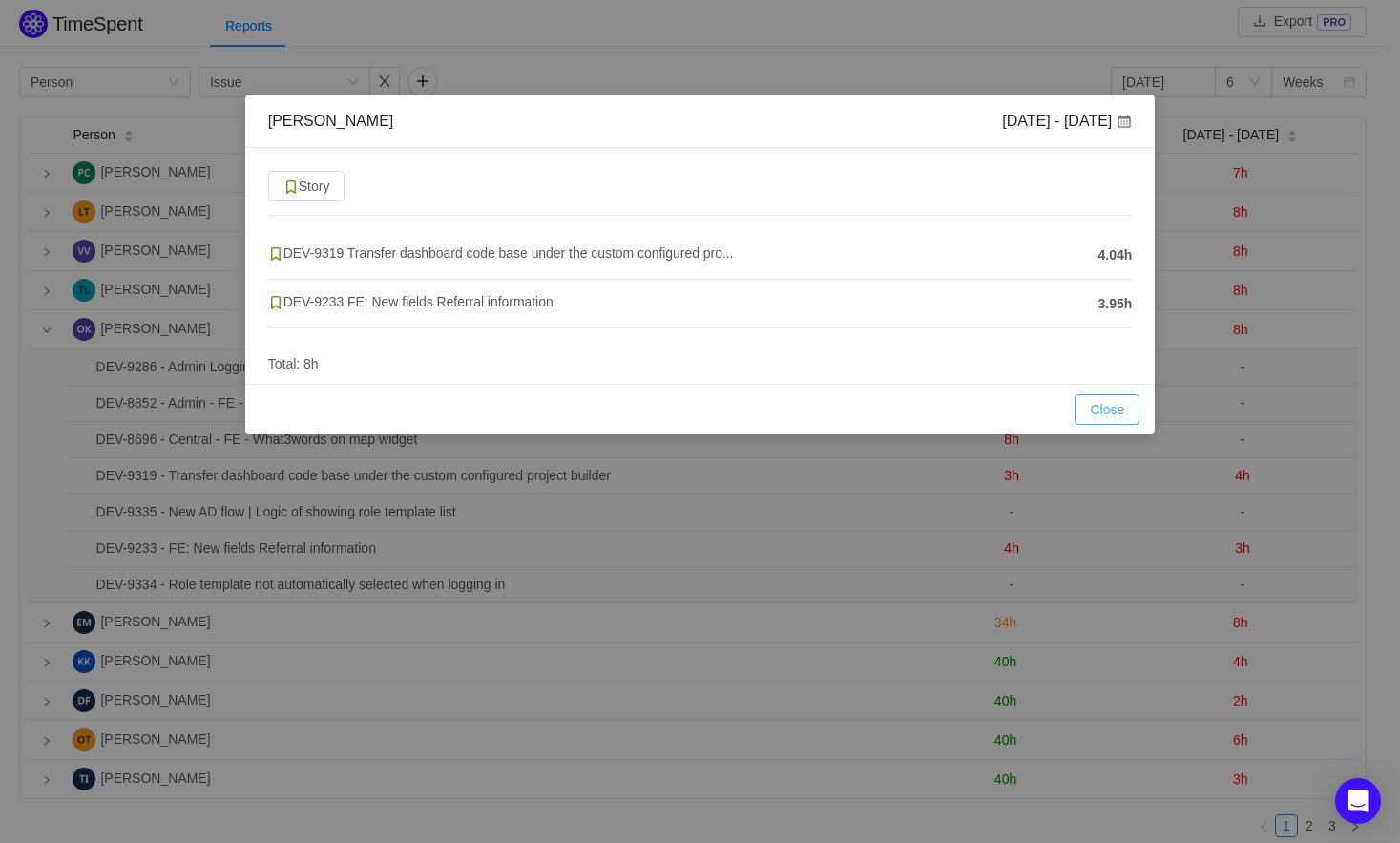
click at [1115, 411] on button "Close" at bounding box center [1106, 409] width 65 height 31
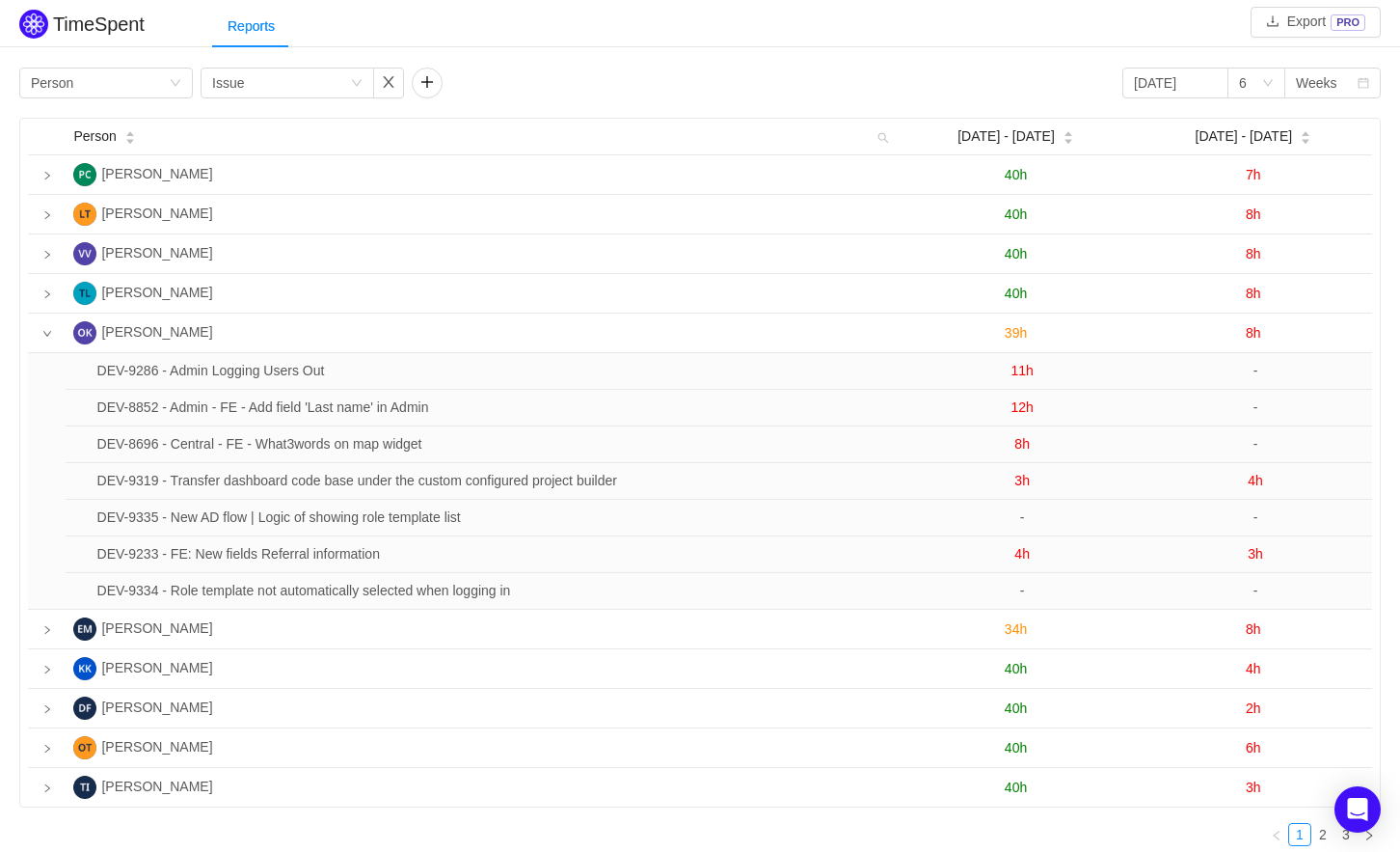
click at [1258, 554] on span "3h" at bounding box center [1256, 553] width 16 height 16
